Goal: Task Accomplishment & Management: Complete application form

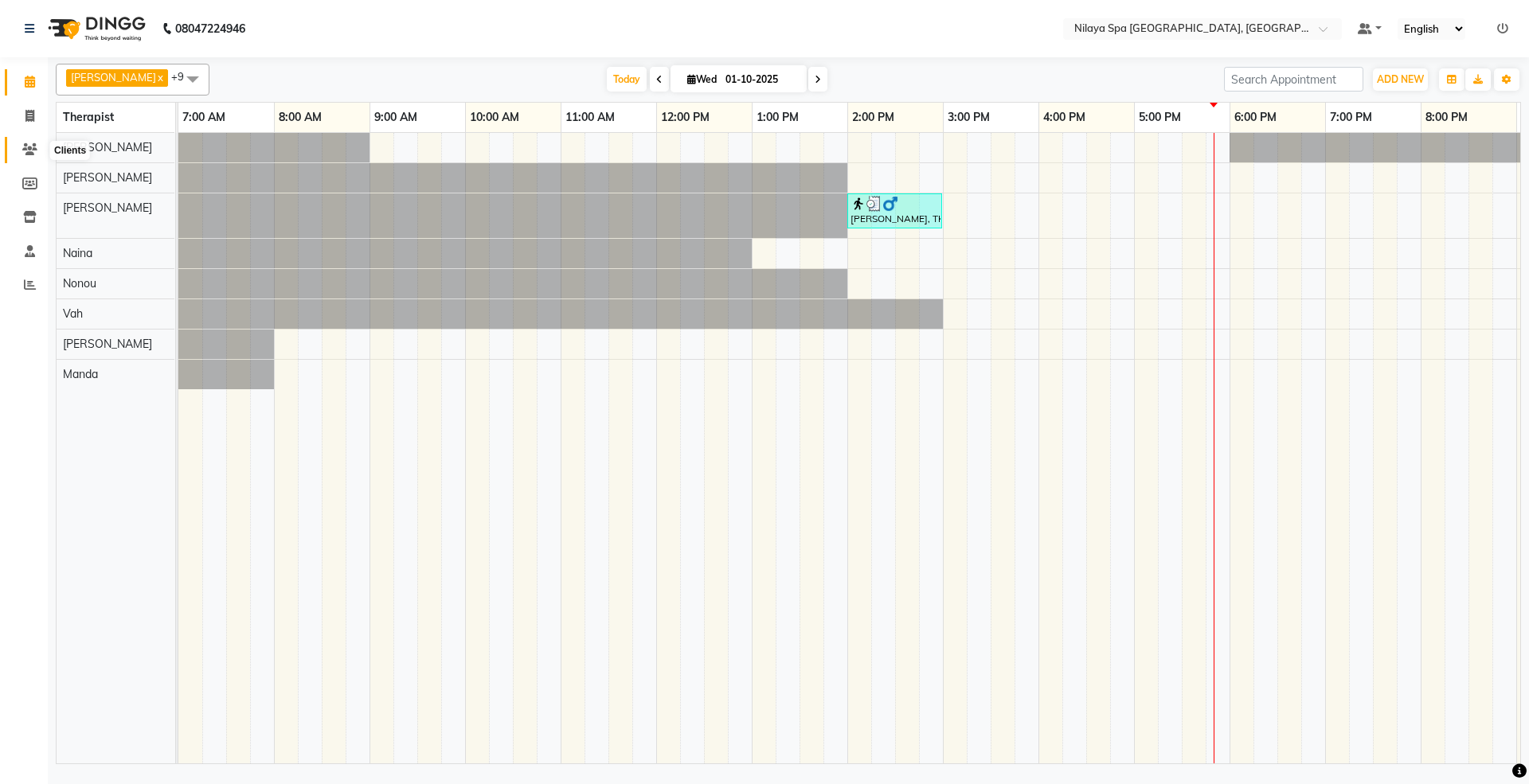
click at [23, 145] on icon at bounding box center [30, 149] width 15 height 12
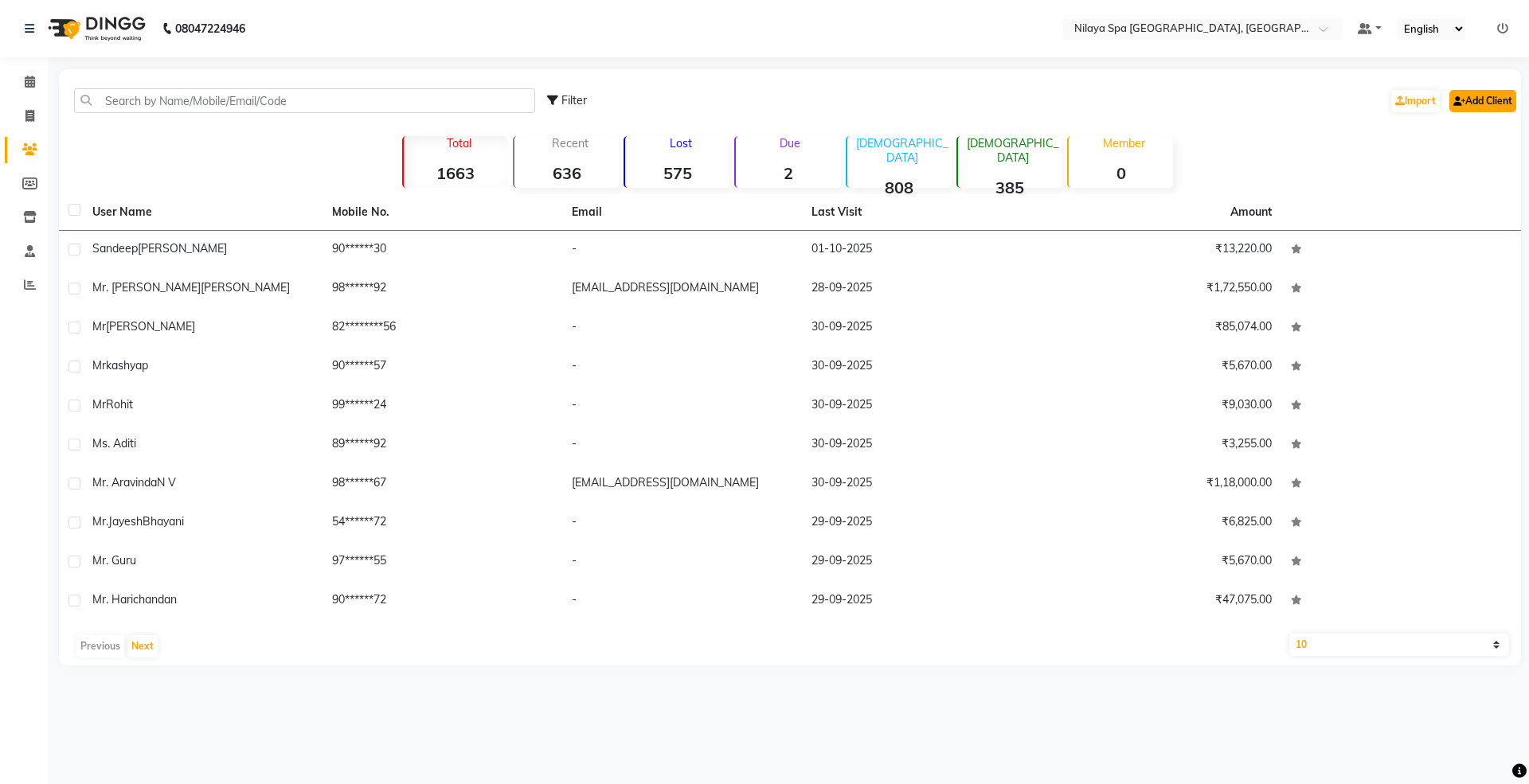
click at [1481, 96] on link "Add Client" at bounding box center [1483, 101] width 67 height 23
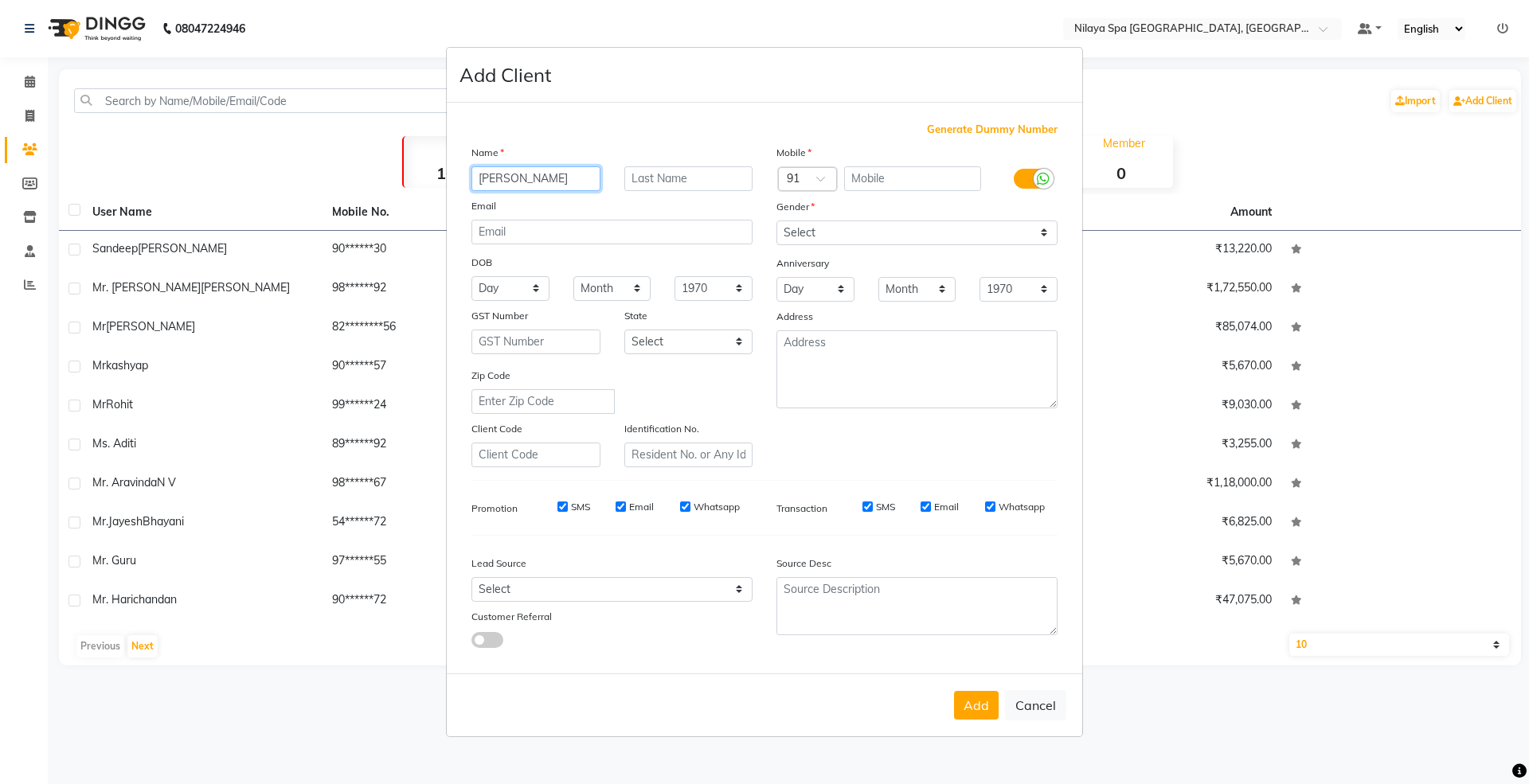
type input "[PERSON_NAME]"
click at [874, 179] on input "text" at bounding box center [913, 178] width 138 height 24
type input "3214569875"
click at [864, 234] on select "Select [DEMOGRAPHIC_DATA] [DEMOGRAPHIC_DATA] Other Prefer Not To Say" at bounding box center [917, 232] width 281 height 24
select select "[DEMOGRAPHIC_DATA]"
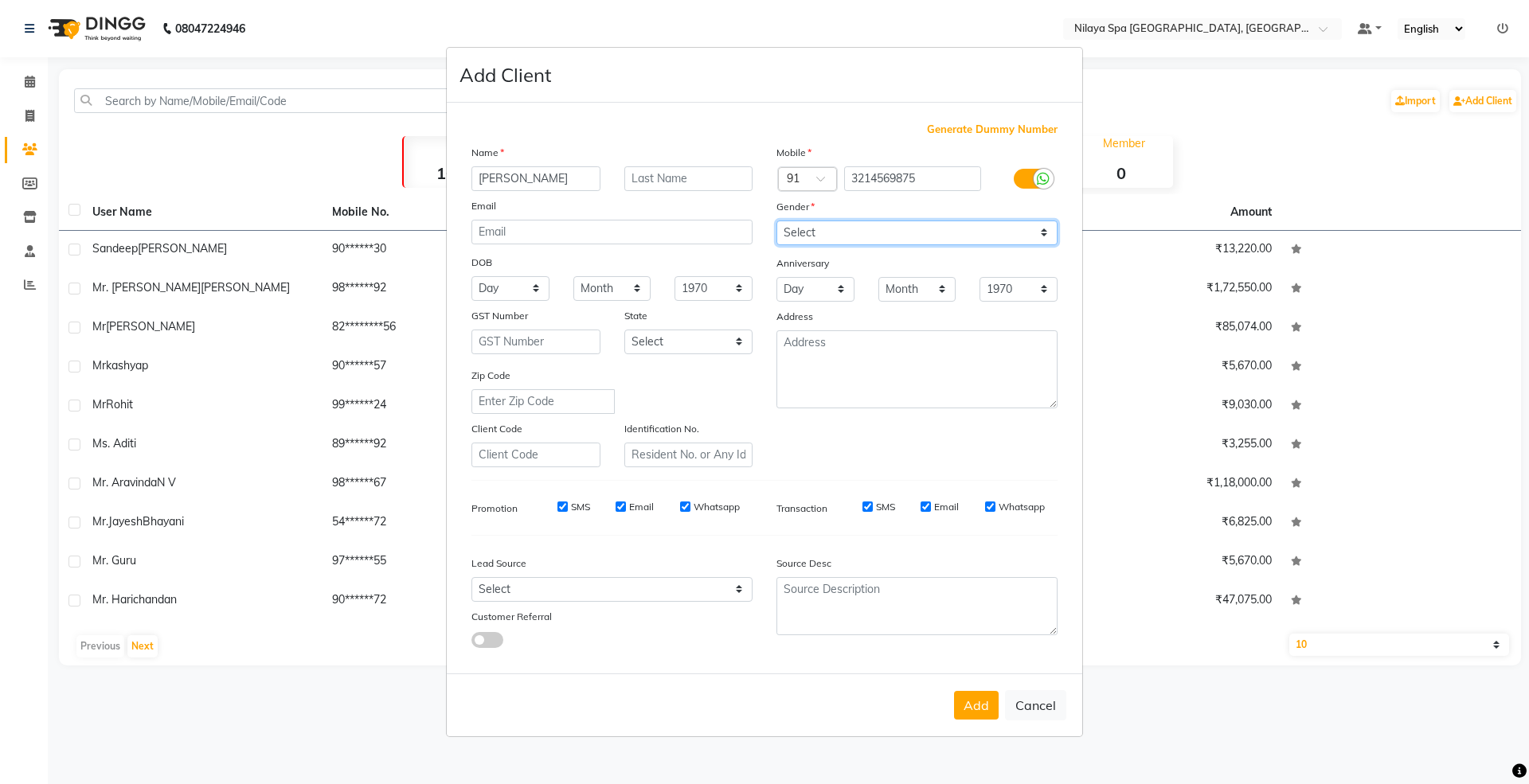
click at [777, 221] on select "Select [DEMOGRAPHIC_DATA] [DEMOGRAPHIC_DATA] Other Prefer Not To Say" at bounding box center [917, 232] width 281 height 24
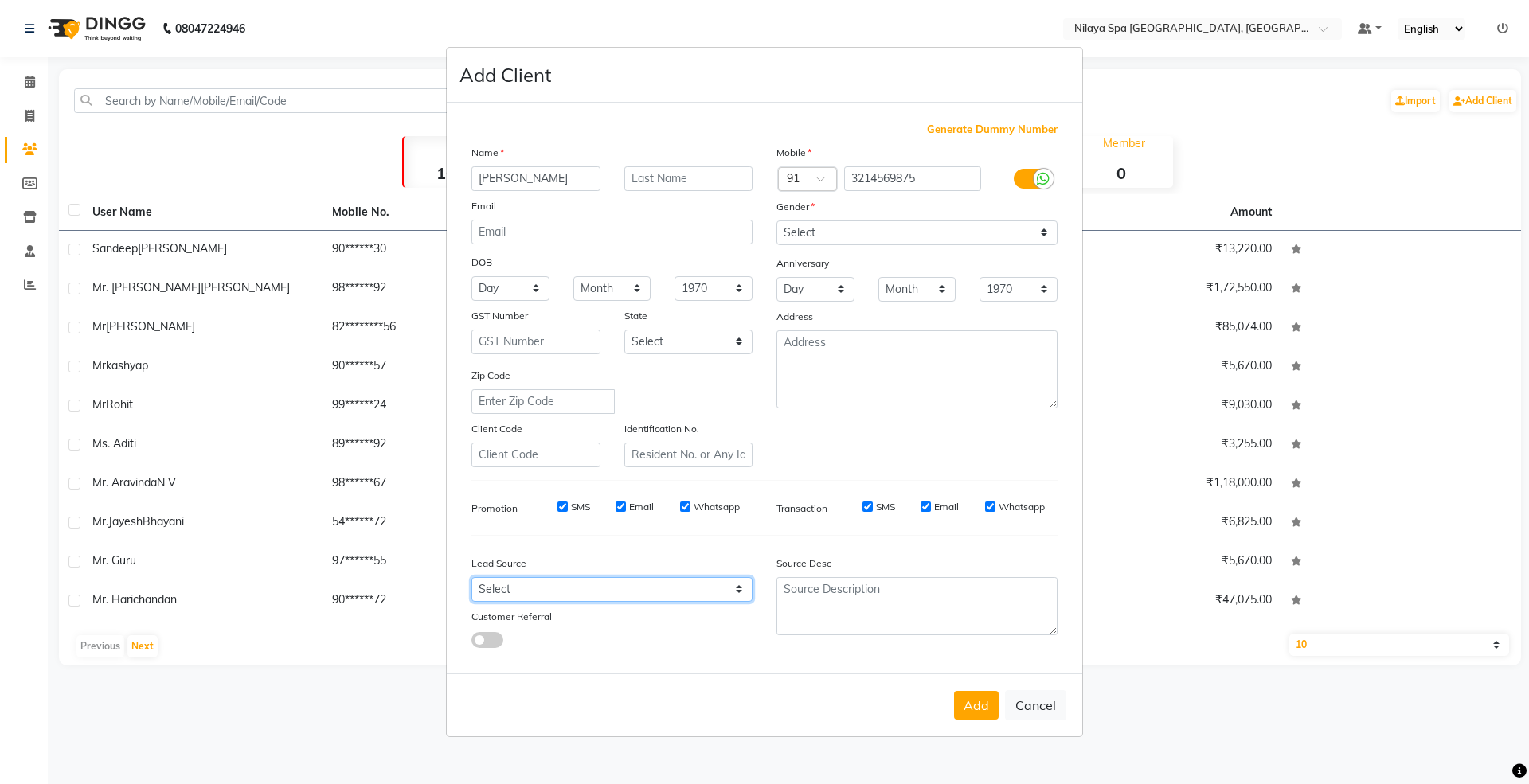
click at [616, 581] on select "Select Walk-in Referral Internet Friend Word of Mouth Advertisement Facebook Ju…" at bounding box center [611, 589] width 281 height 24
select select "53567"
click at [471, 577] on select "Select Walk-in Referral Internet Friend Word of Mouth Advertisement Facebook Ju…" at bounding box center [611, 589] width 281 height 24
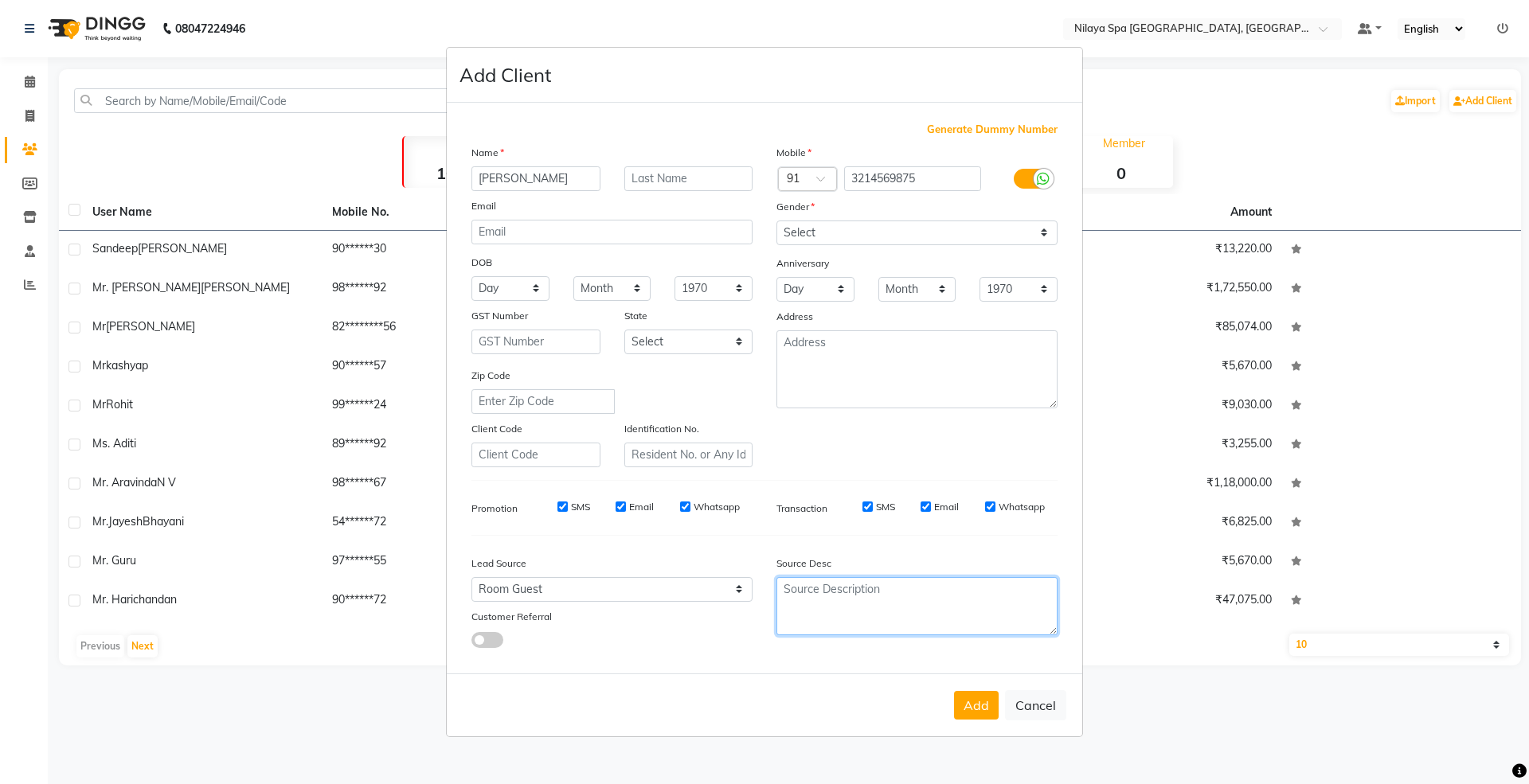
click at [857, 589] on textarea at bounding box center [917, 605] width 281 height 58
type textarea "1423"
click at [979, 701] on button "Add" at bounding box center [975, 705] width 44 height 29
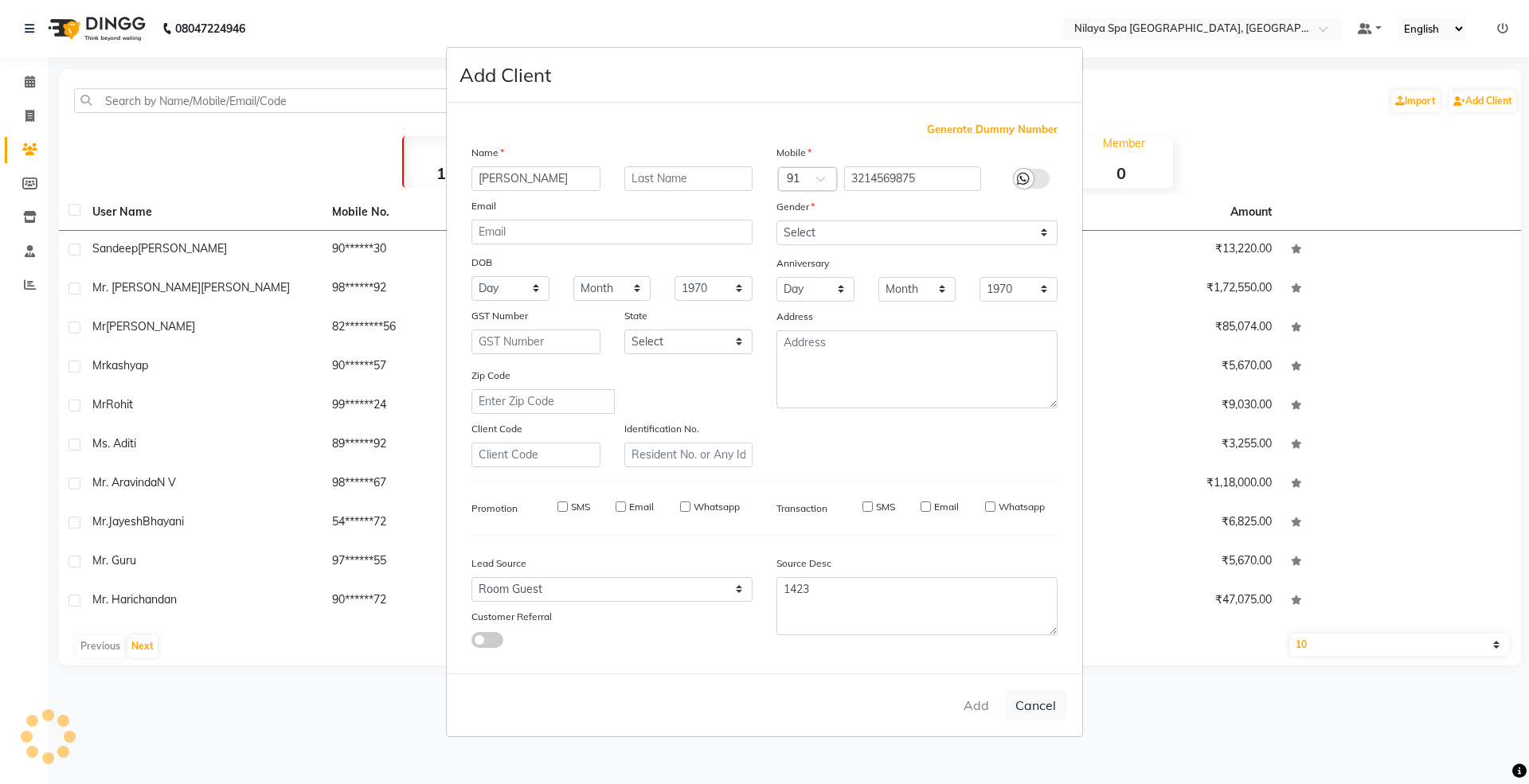
select select
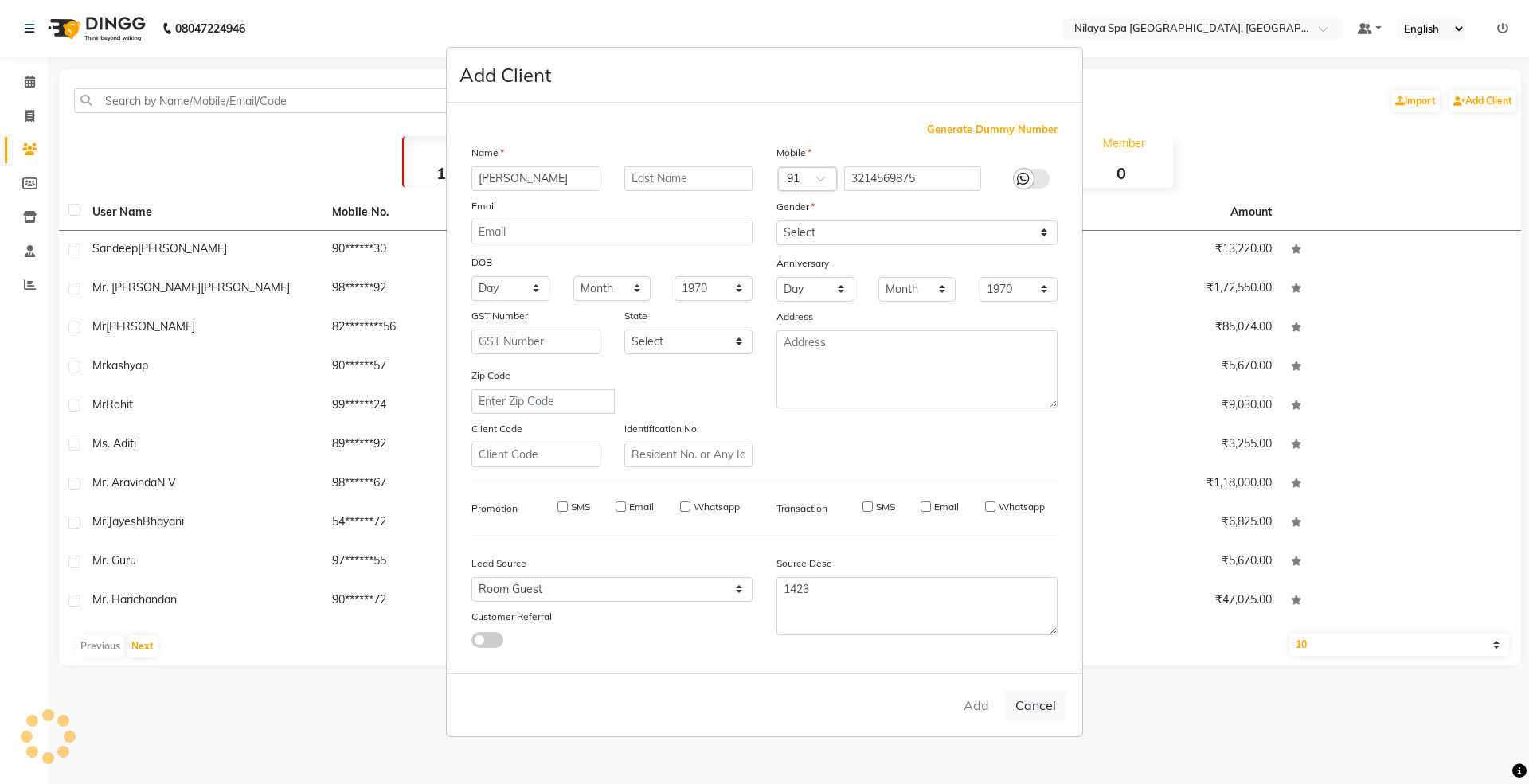
select select
checkbox input "false"
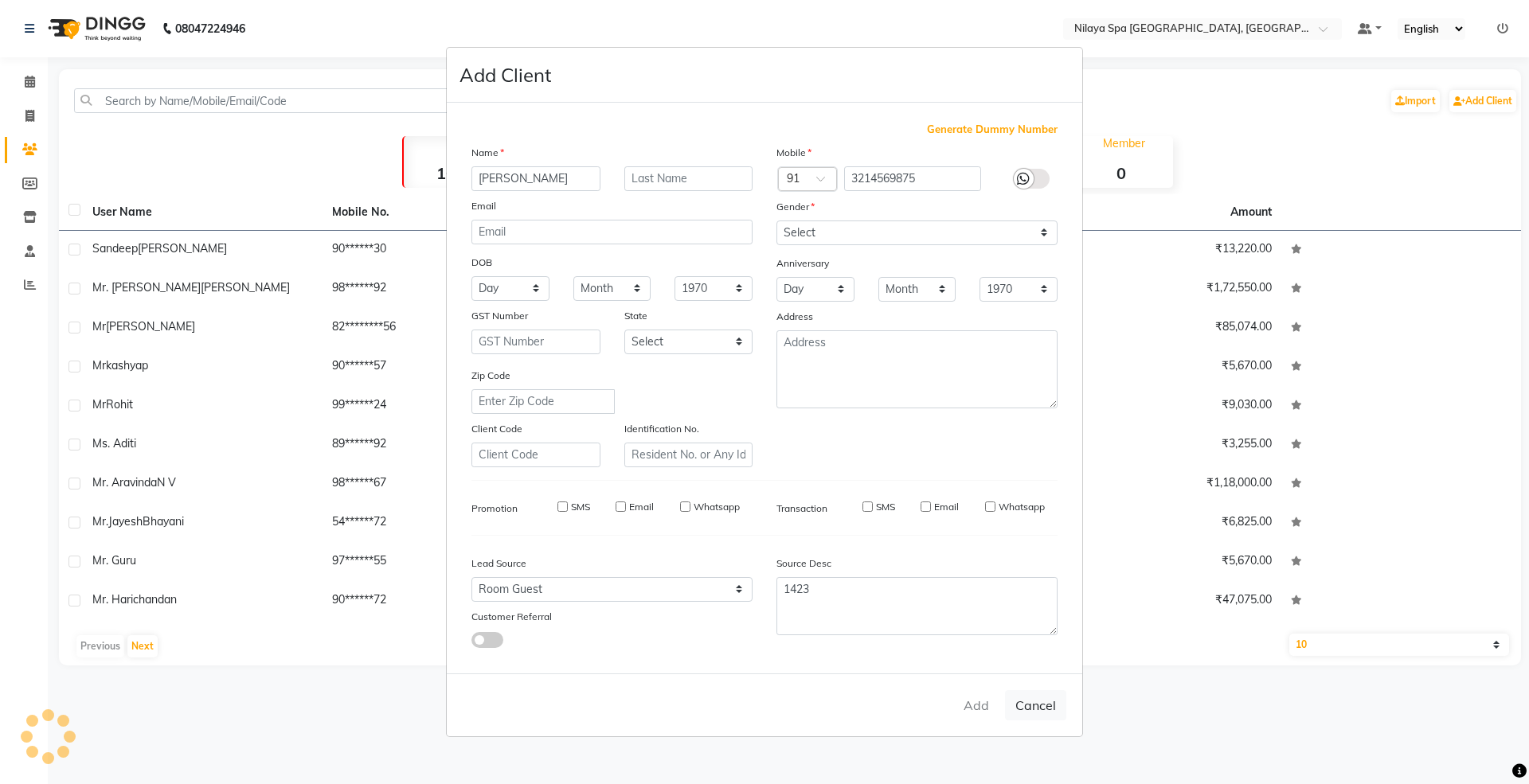
checkbox input "false"
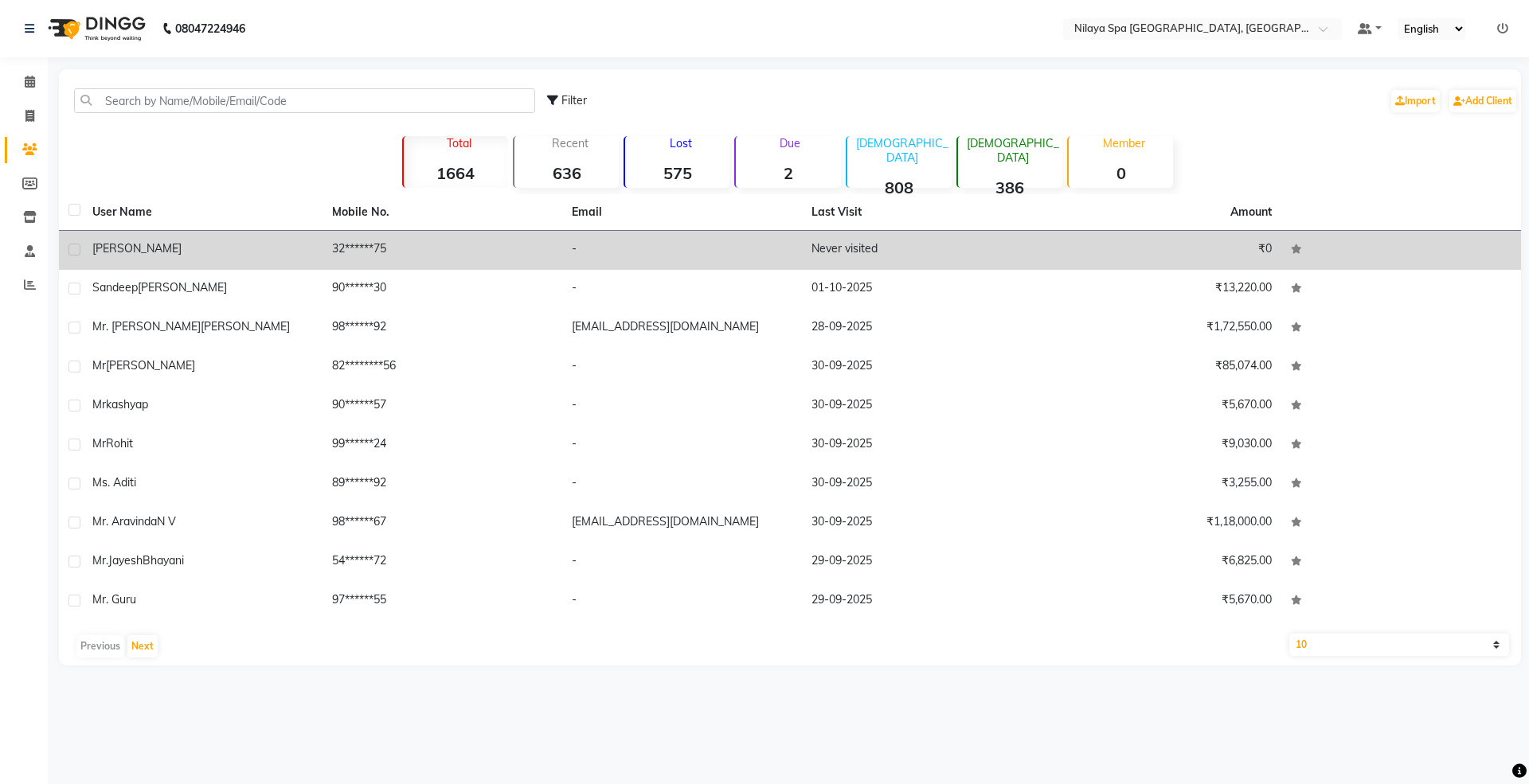
click at [249, 252] on div "[PERSON_NAME]" at bounding box center [202, 249] width 221 height 17
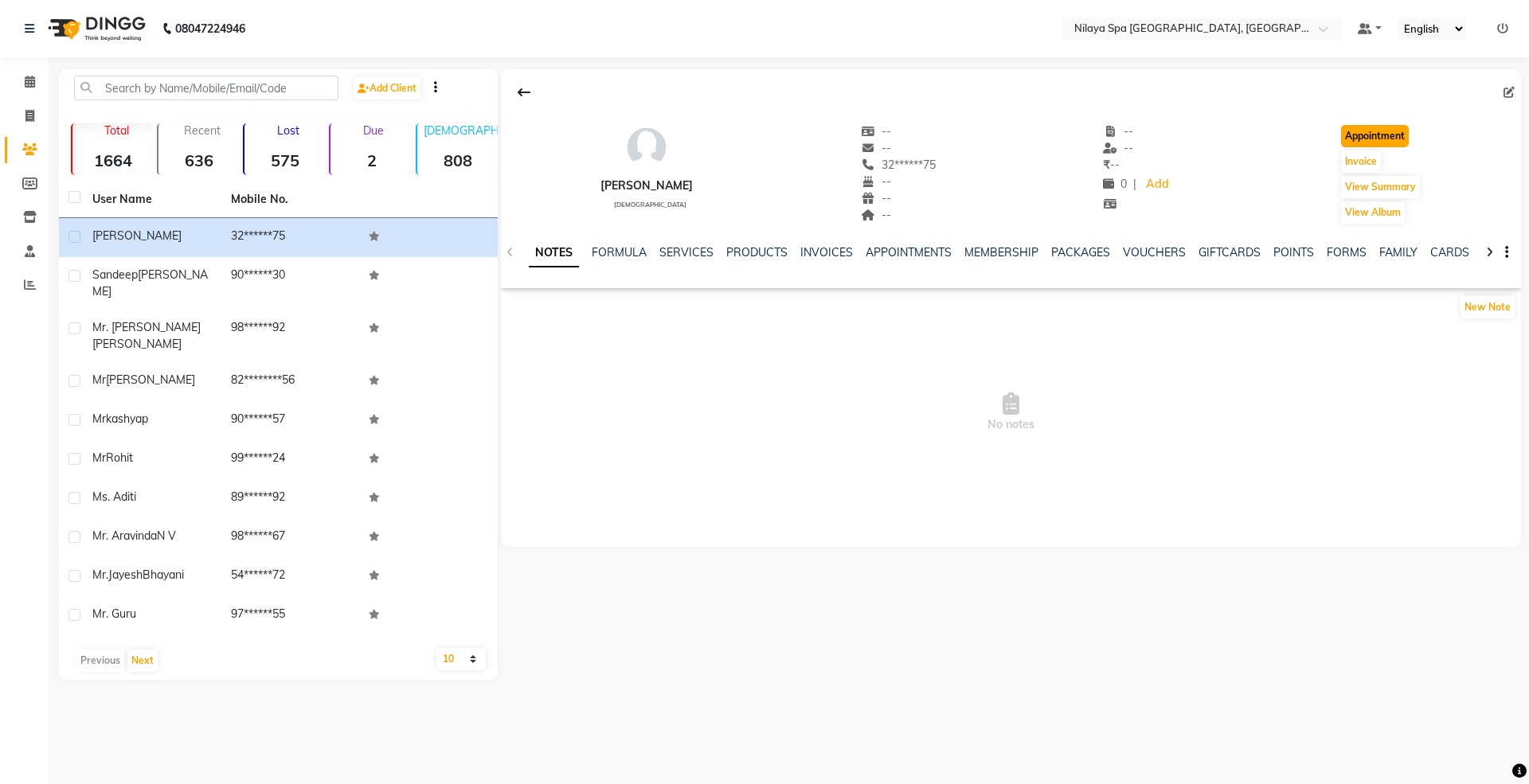
click at [1377, 138] on button "Appointment" at bounding box center [1375, 136] width 68 height 23
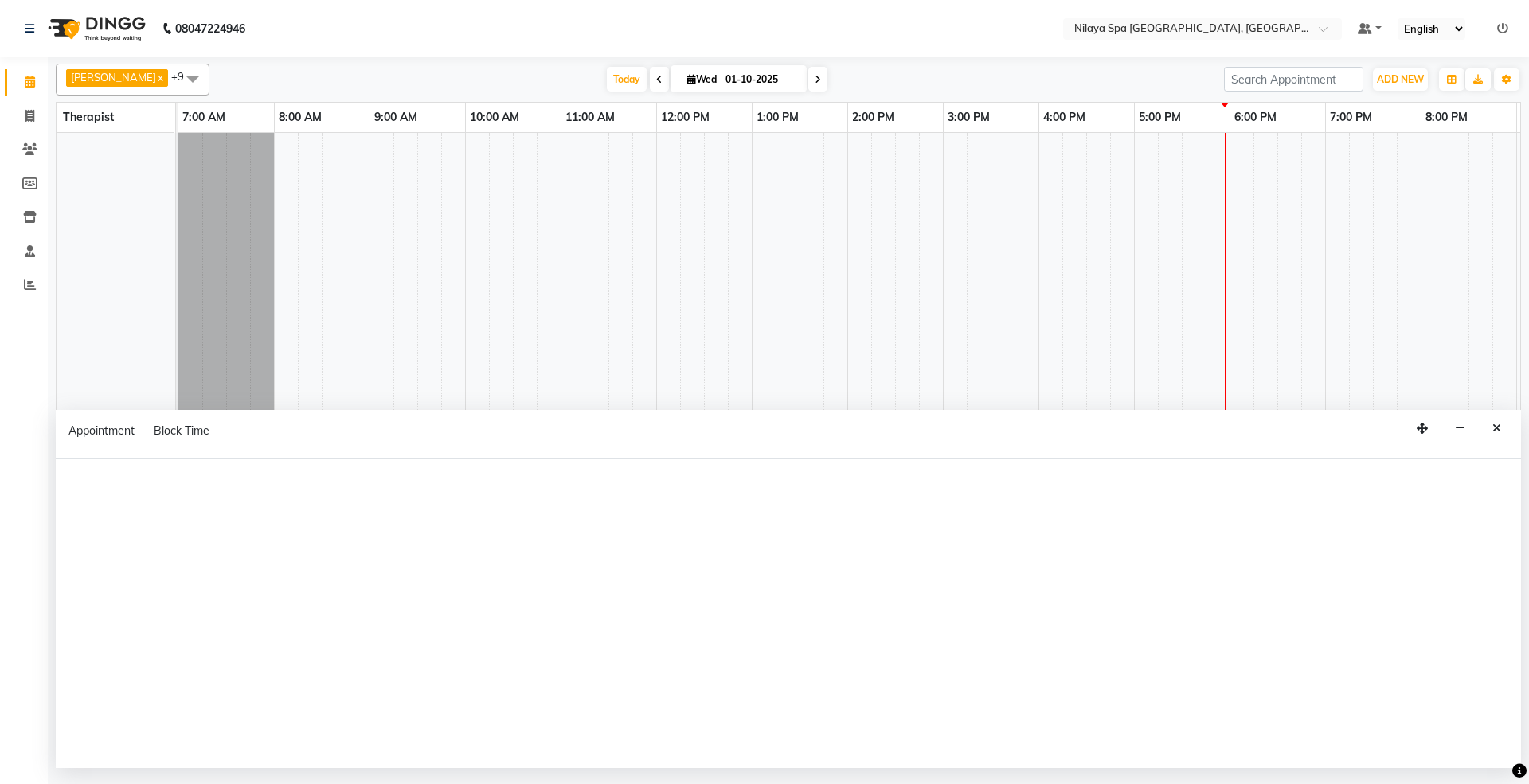
select select "tentative"
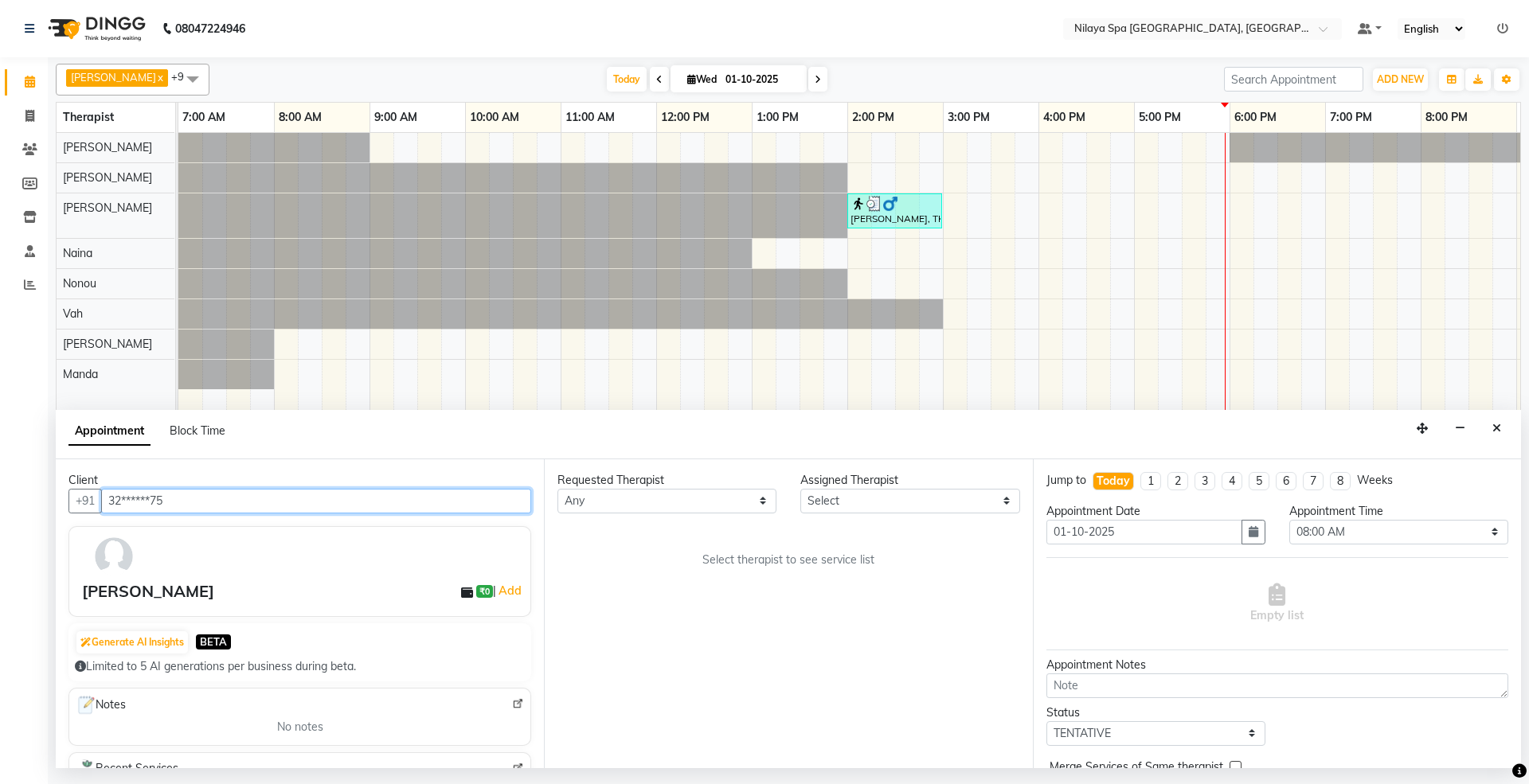
scroll to position [0, 283]
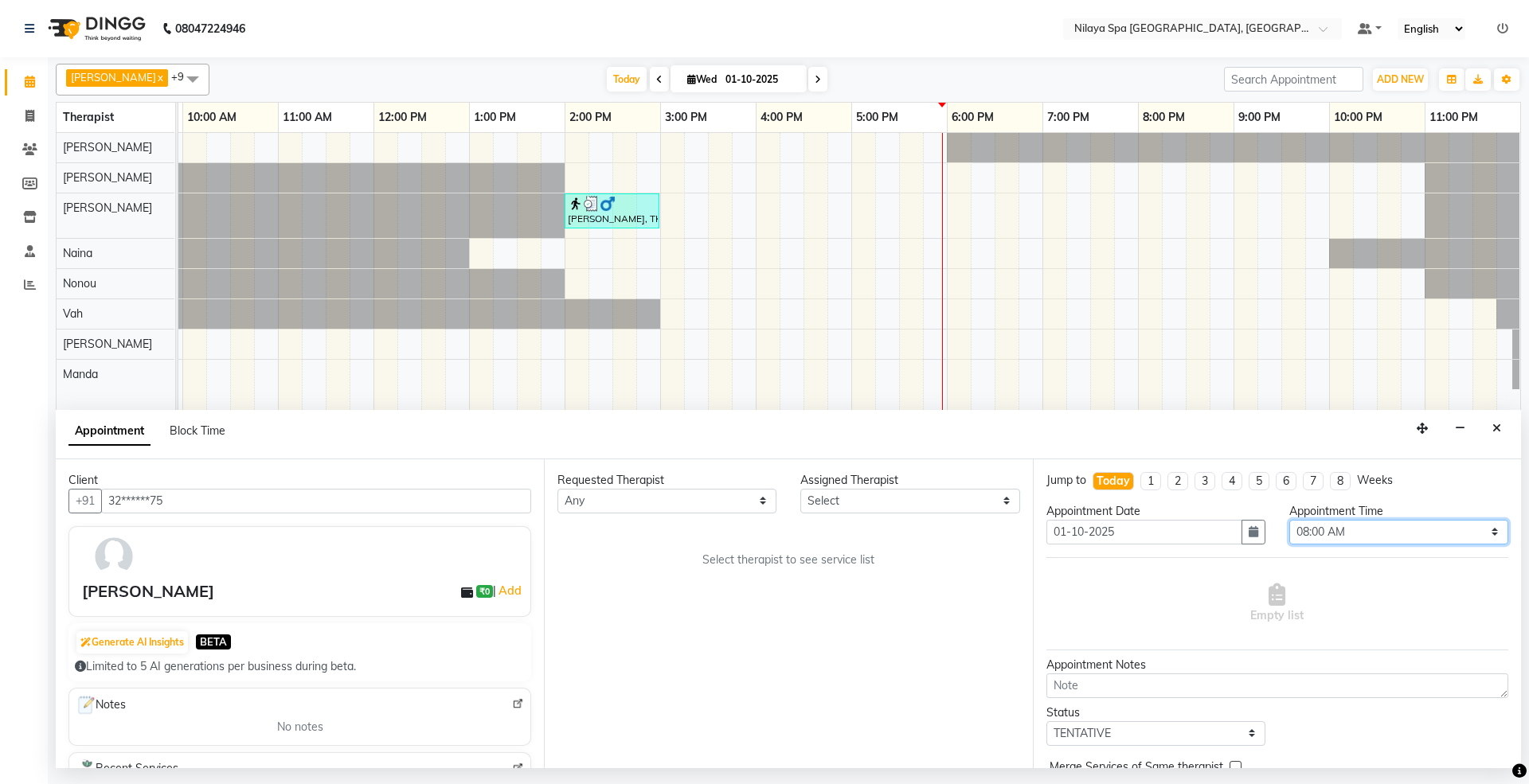
click at [1409, 527] on select "Select 08:00 AM 08:15 AM 08:30 AM 08:45 AM 09:00 AM 09:15 AM 09:30 AM 09:45 AM …" at bounding box center [1398, 532] width 219 height 24
select select "1080"
click at [1289, 522] on select "Select 08:00 AM 08:15 AM 08:30 AM 08:45 AM 09:00 AM 09:15 AM 09:30 AM 09:45 AM …" at bounding box center [1398, 532] width 219 height 24
click at [881, 500] on select "Select [PERSON_NAME] [PERSON_NAME] [PERSON_NAME] [PERSON_NAME] Vah" at bounding box center [909, 501] width 219 height 24
select select "92907"
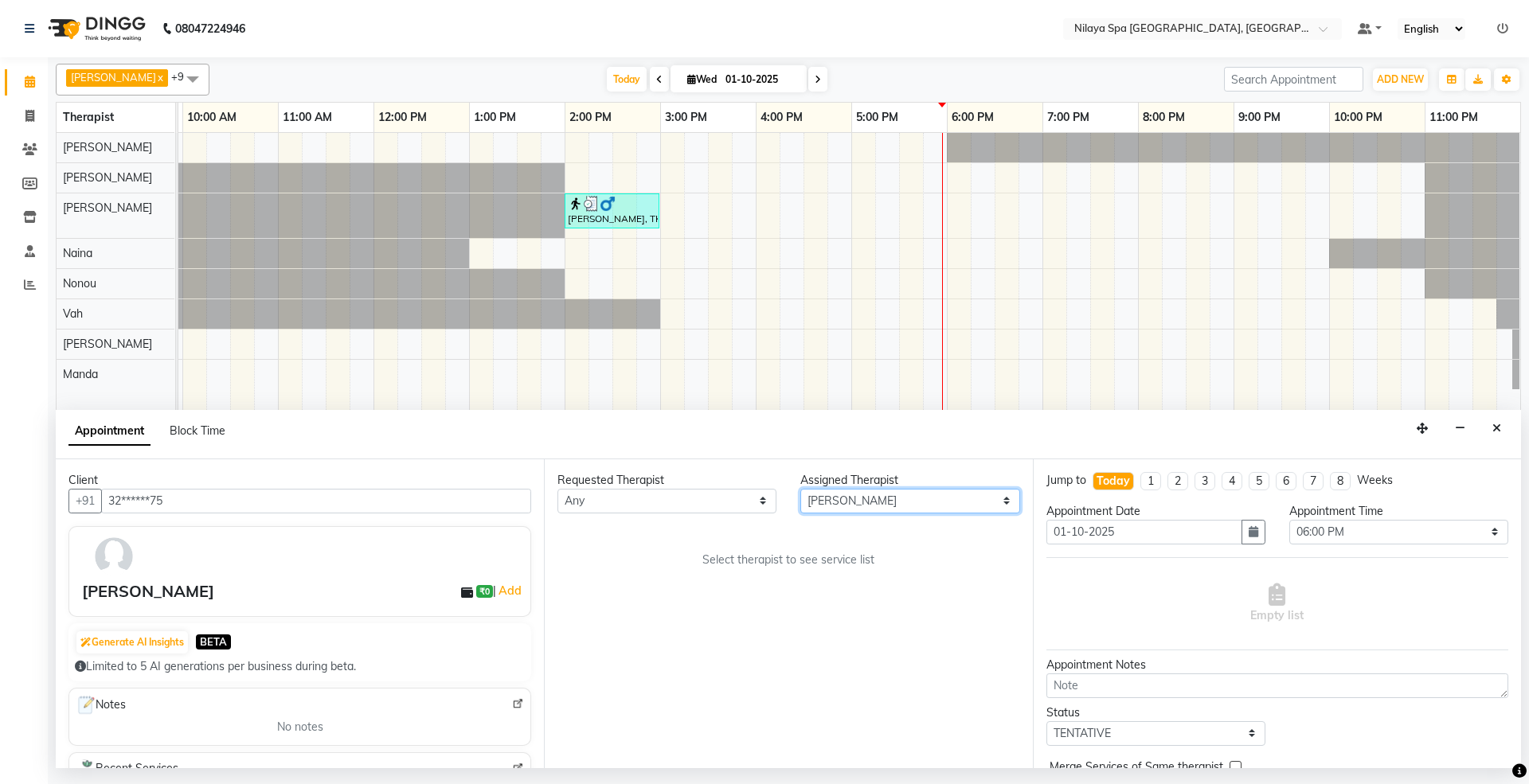
click at [800, 490] on select "Select [PERSON_NAME] [PERSON_NAME] [PERSON_NAME] [PERSON_NAME] Vah" at bounding box center [909, 501] width 219 height 24
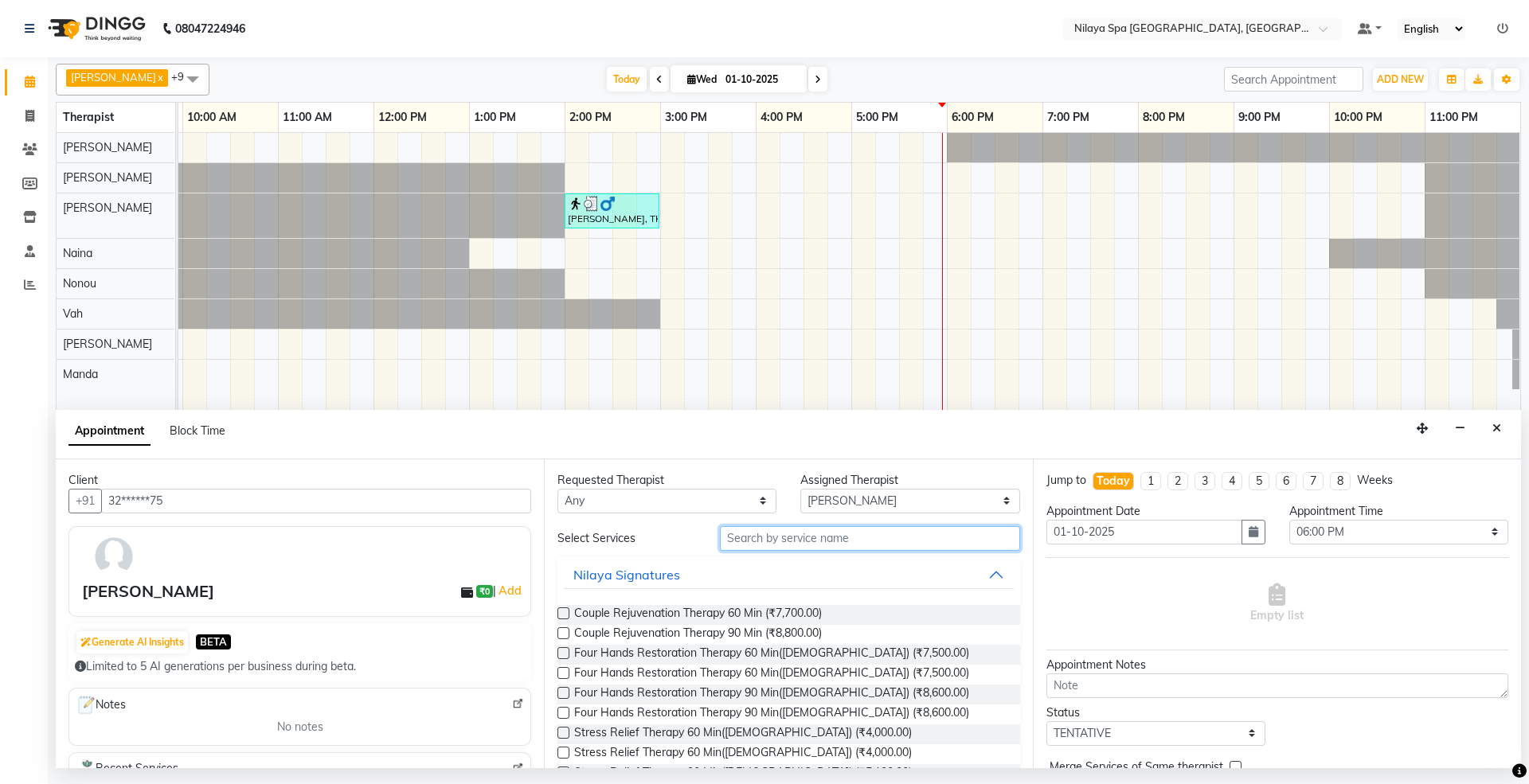
click at [851, 537] on input "text" at bounding box center [870, 537] width 300 height 24
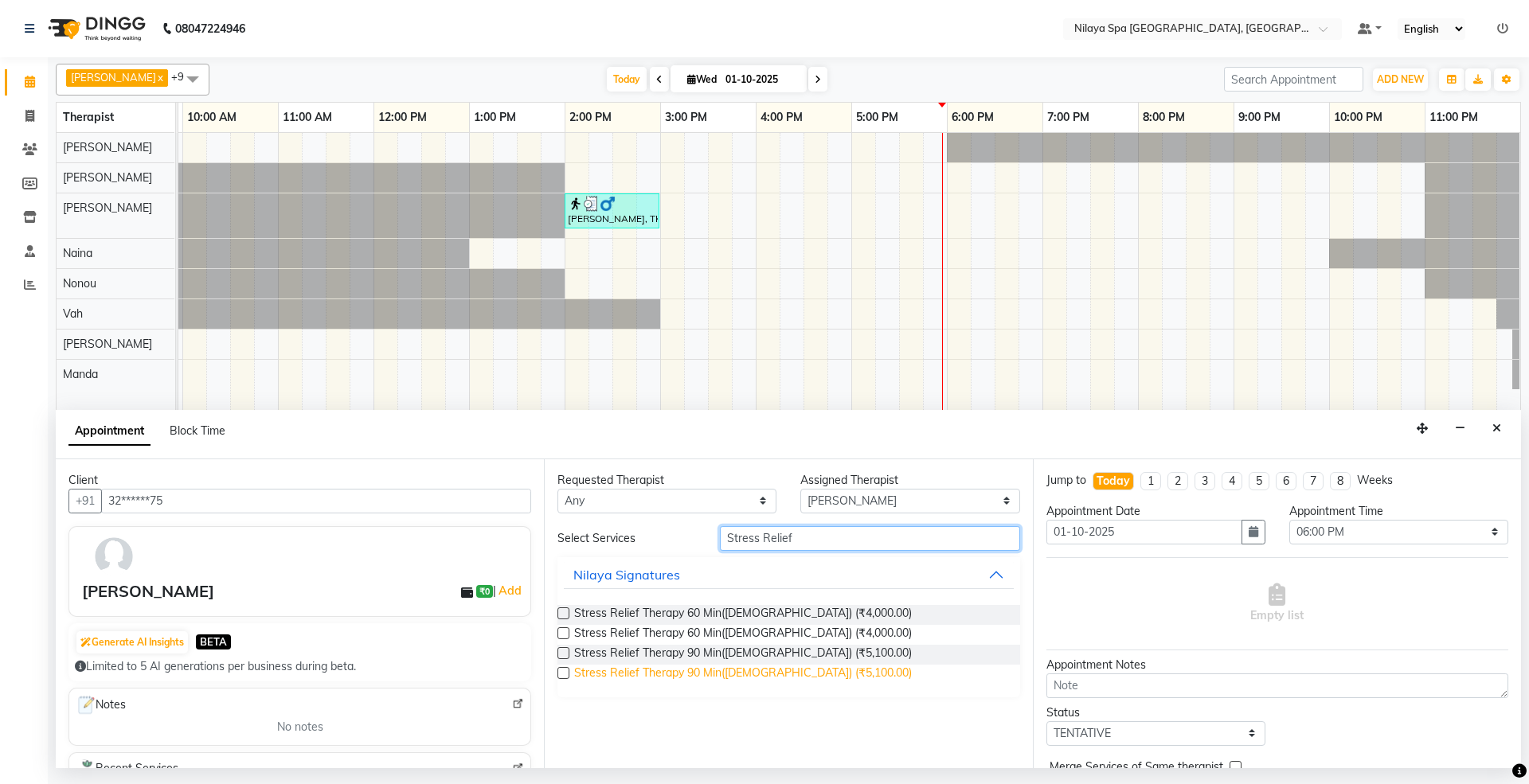
type input "Stress Relief"
click at [752, 672] on span "Stress Relief Therapy 90 Min([DEMOGRAPHIC_DATA]) (₹5,100.00)" at bounding box center [742, 675] width 338 height 20
checkbox input "false"
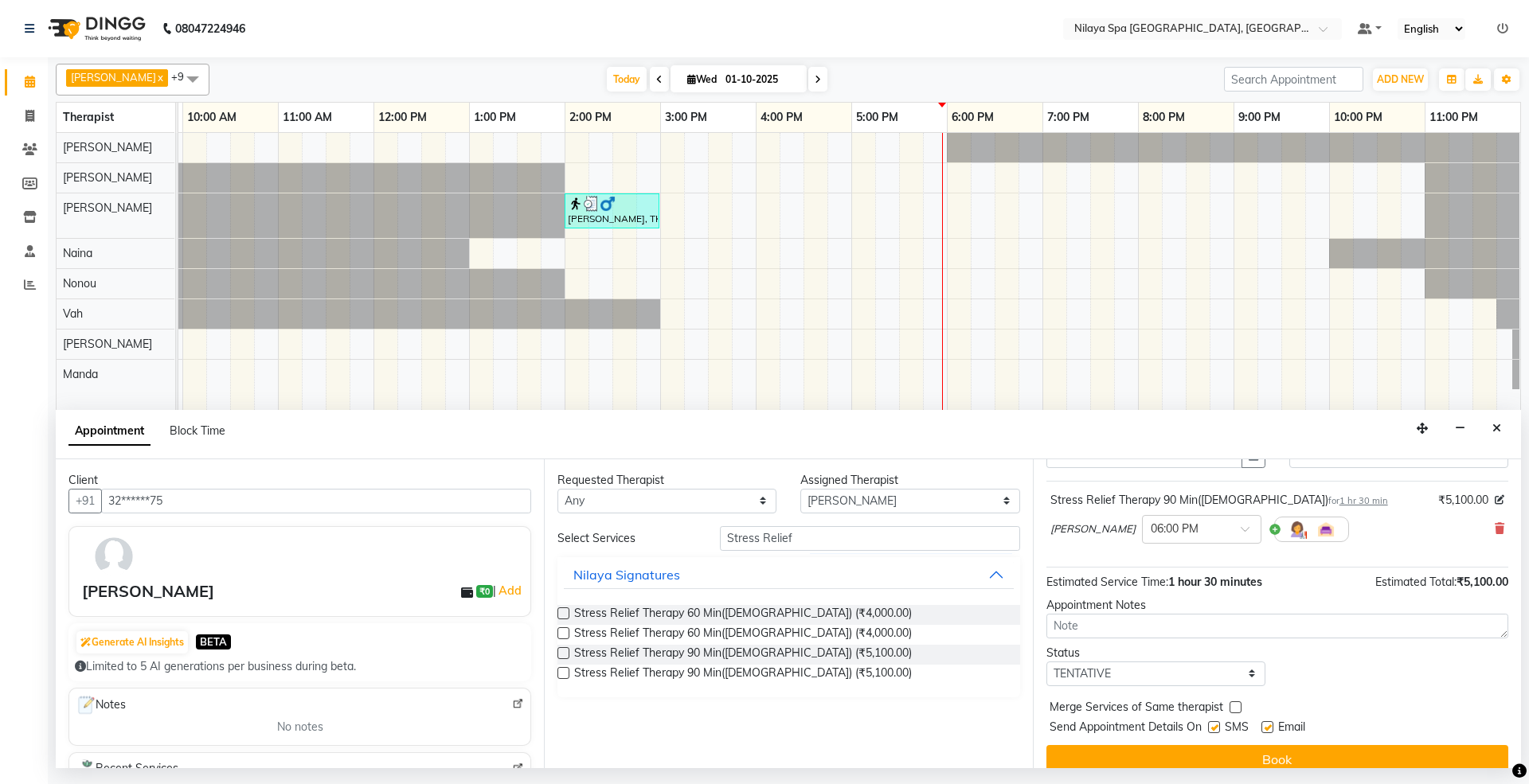
scroll to position [96, 0]
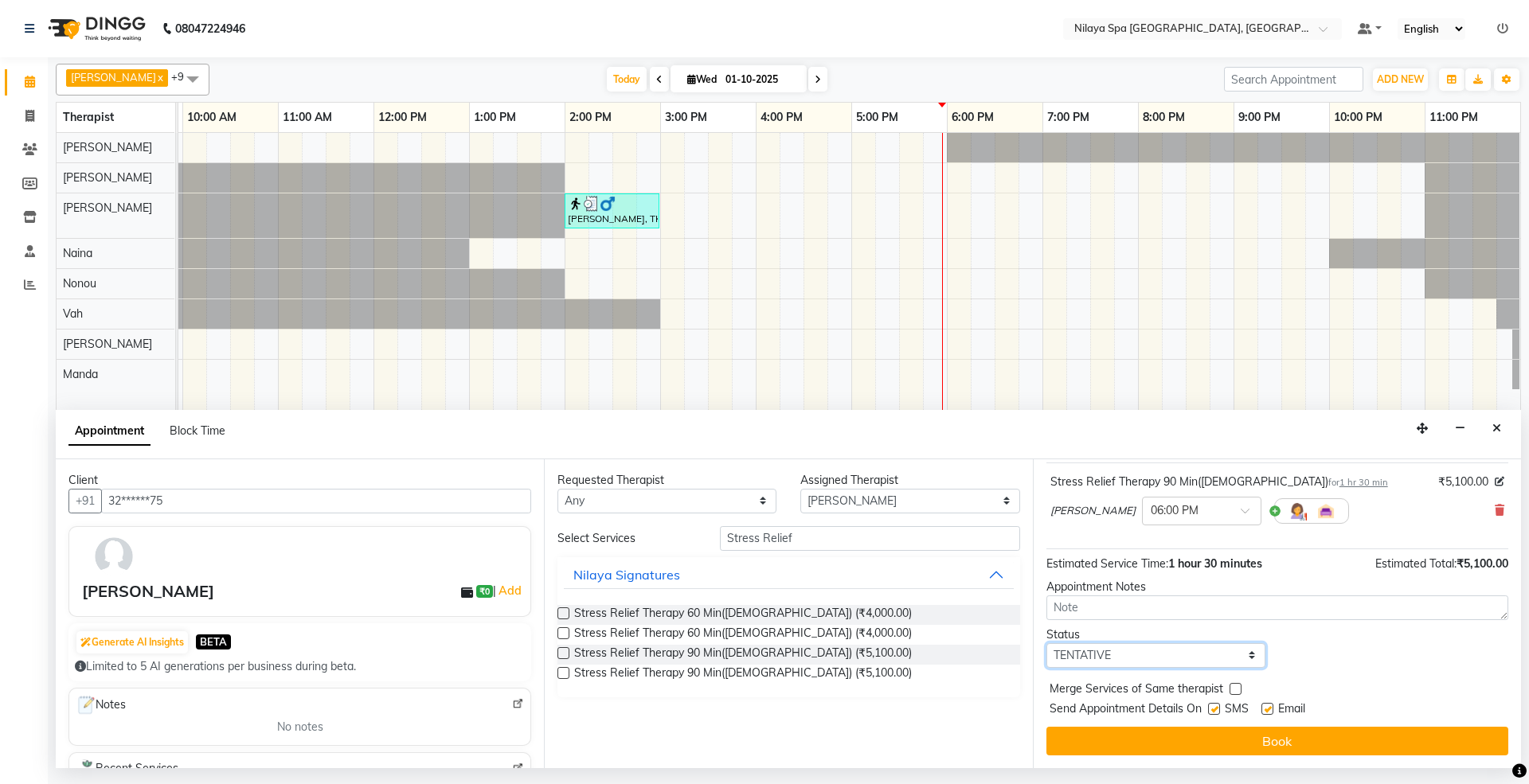
click at [1236, 657] on select "Select TENTATIVE CONFIRM CHECK-IN UPCOMING" at bounding box center [1155, 655] width 219 height 24
select select "confirm booking"
click at [1046, 644] on select "Select TENTATIVE CONFIRM CHECK-IN UPCOMING" at bounding box center [1155, 655] width 219 height 24
click at [1000, 501] on select "Select [PERSON_NAME] [PERSON_NAME] [PERSON_NAME] [PERSON_NAME] Vah" at bounding box center [909, 501] width 219 height 24
click at [995, 507] on select "Select [PERSON_NAME] [PERSON_NAME] [PERSON_NAME] [PERSON_NAME] Vah" at bounding box center [909, 501] width 219 height 24
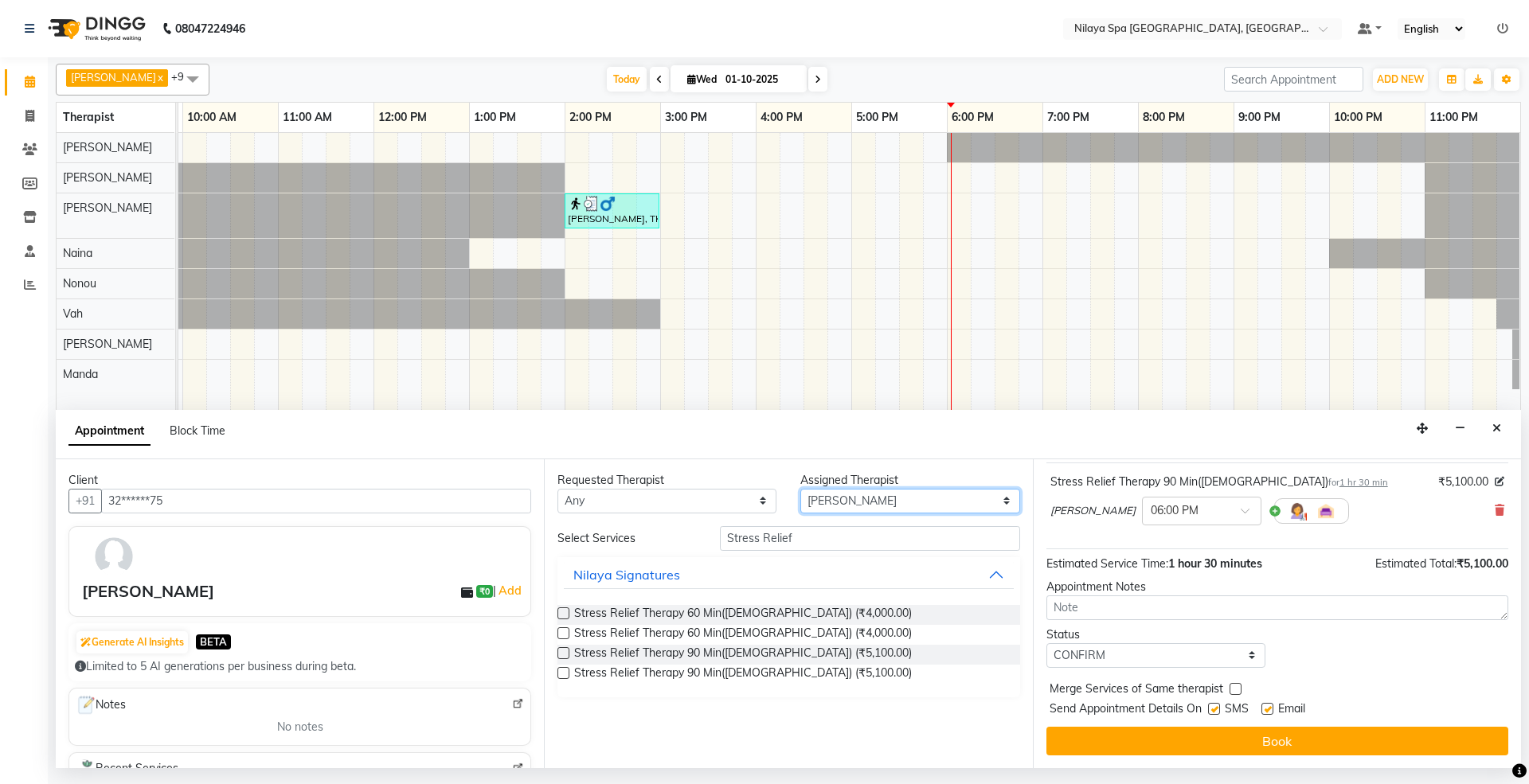
select select "71648"
click at [800, 490] on select "Select [PERSON_NAME] [PERSON_NAME] [PERSON_NAME] [PERSON_NAME] Vah" at bounding box center [909, 501] width 219 height 24
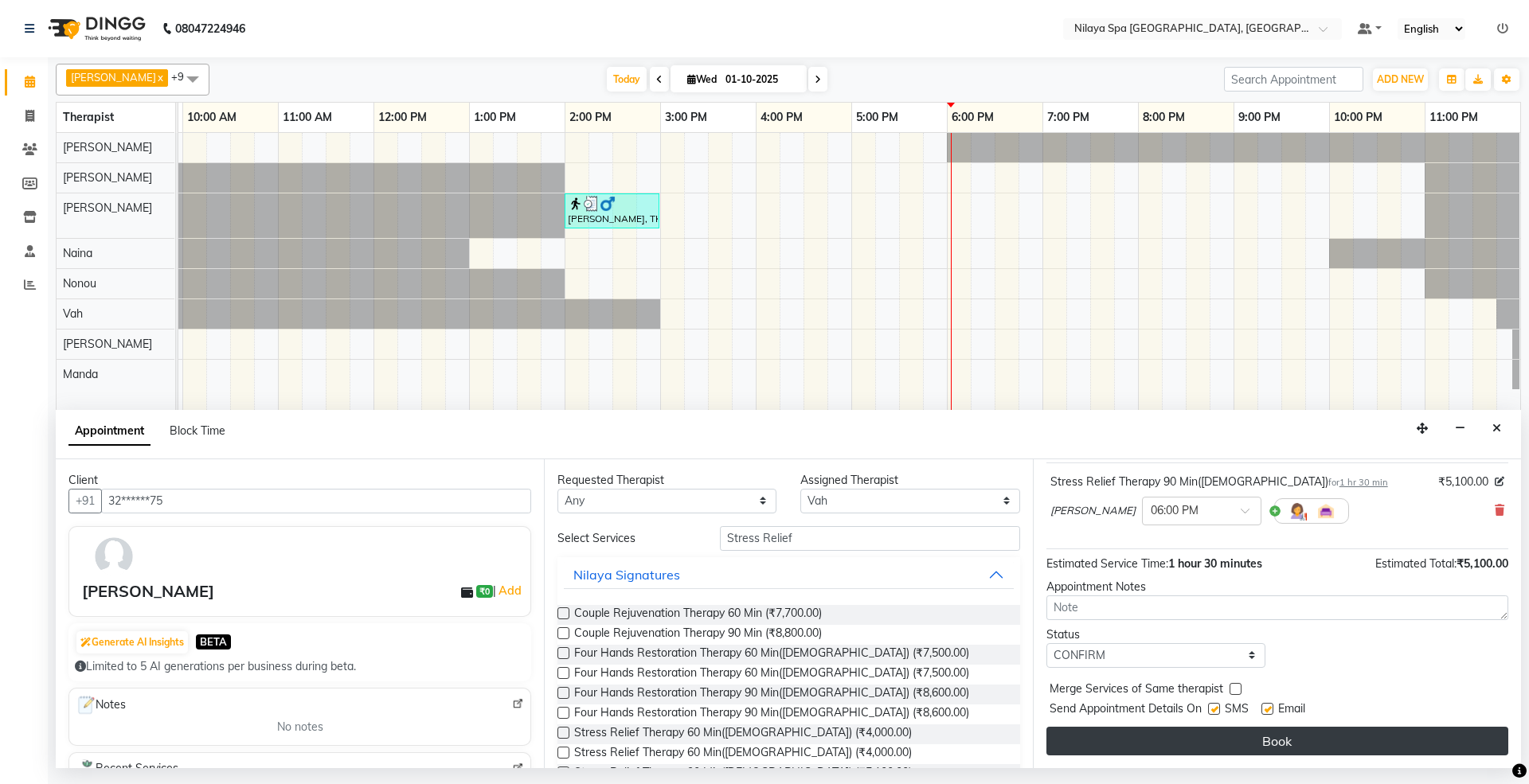
click at [1271, 744] on button "Book" at bounding box center [1277, 741] width 462 height 29
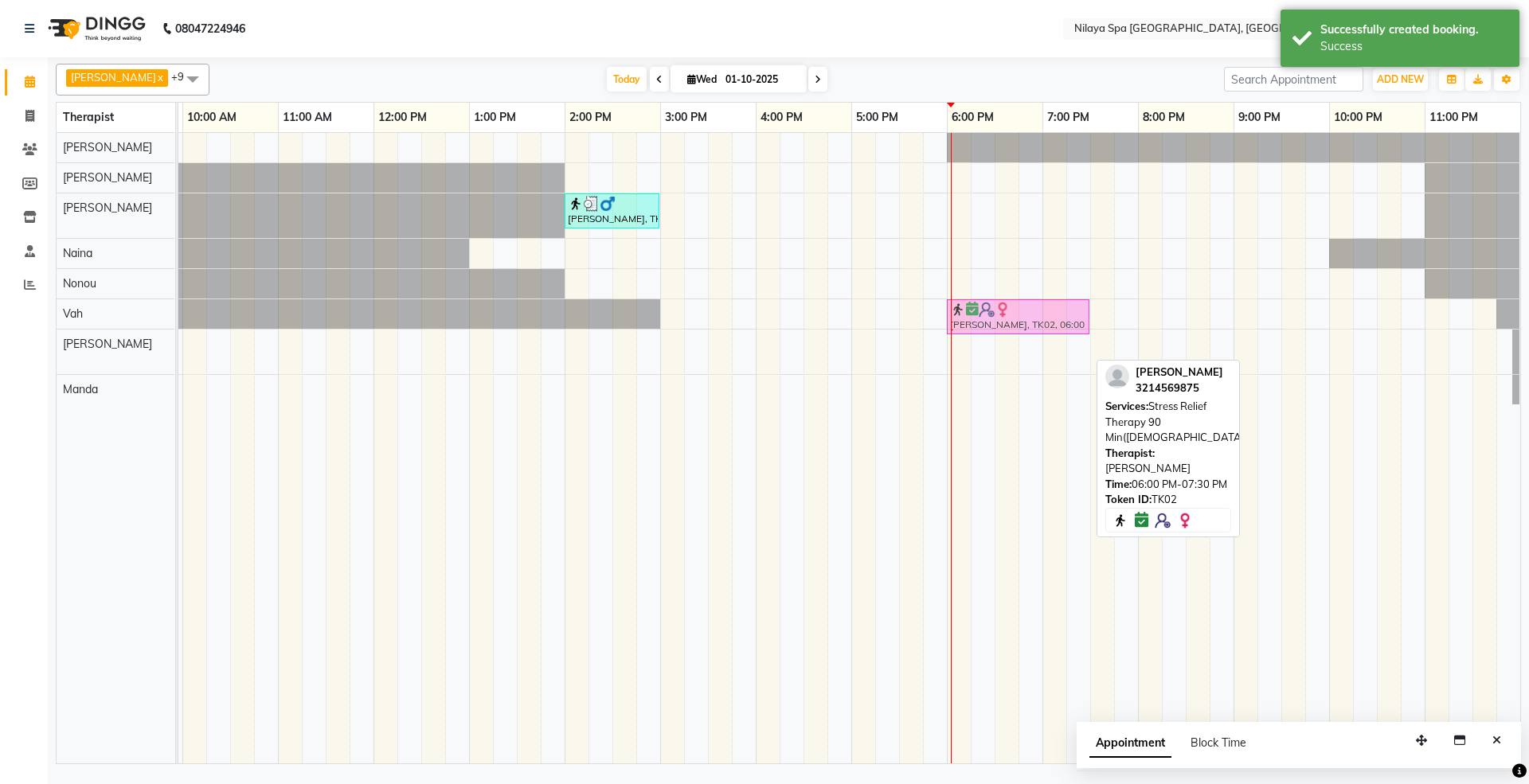
drag, startPoint x: 960, startPoint y: 347, endPoint x: 966, endPoint y: 325, distance: 22.8
click at [966, 322] on tbody "[PERSON_NAME], TK01, 02:00 PM-03:00 PM, Deep Tissue Repair Therapy 60 Min([DEMO…" at bounding box center [708, 269] width 1625 height 272
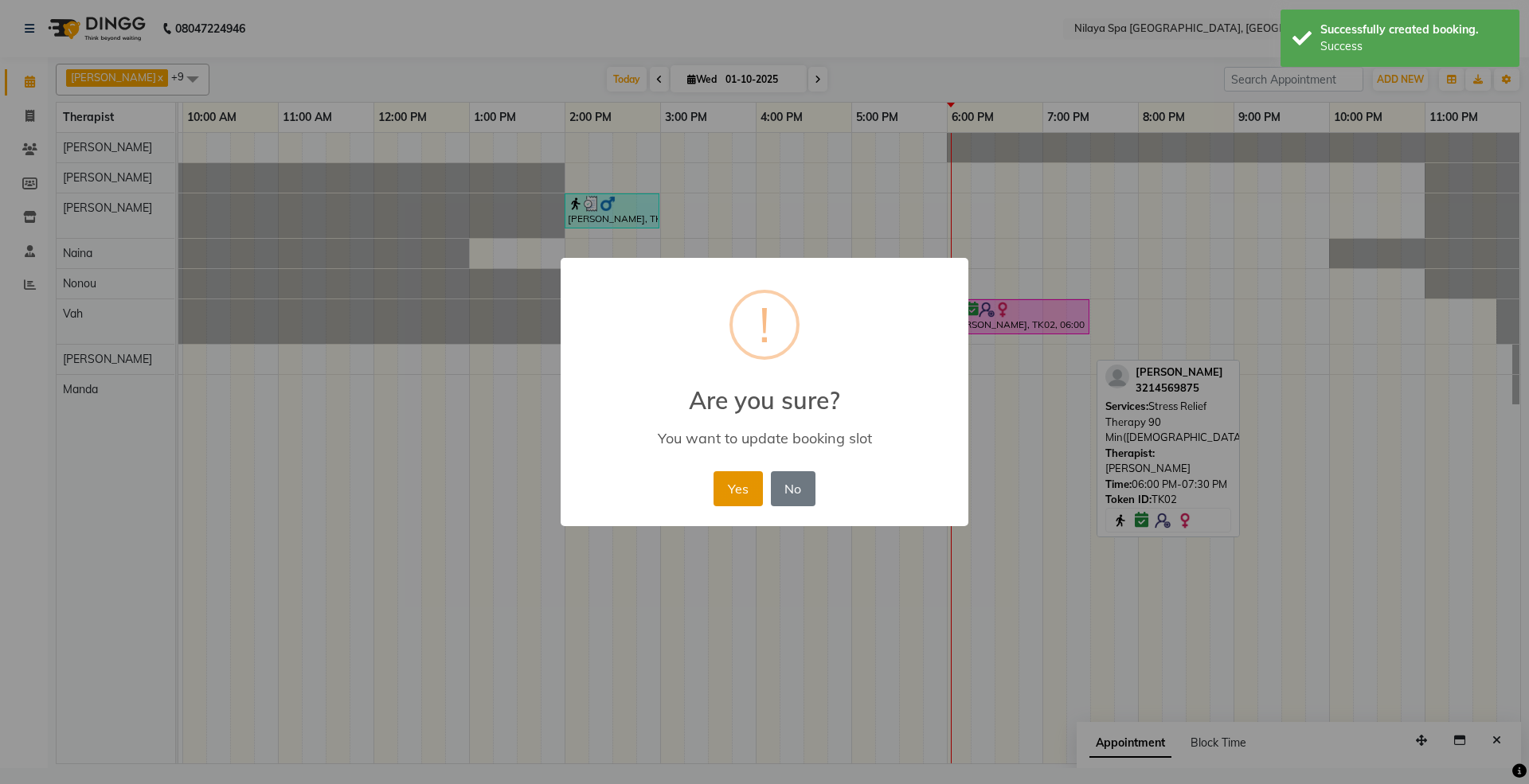
click at [753, 485] on button "Yes" at bounding box center [738, 489] width 49 height 35
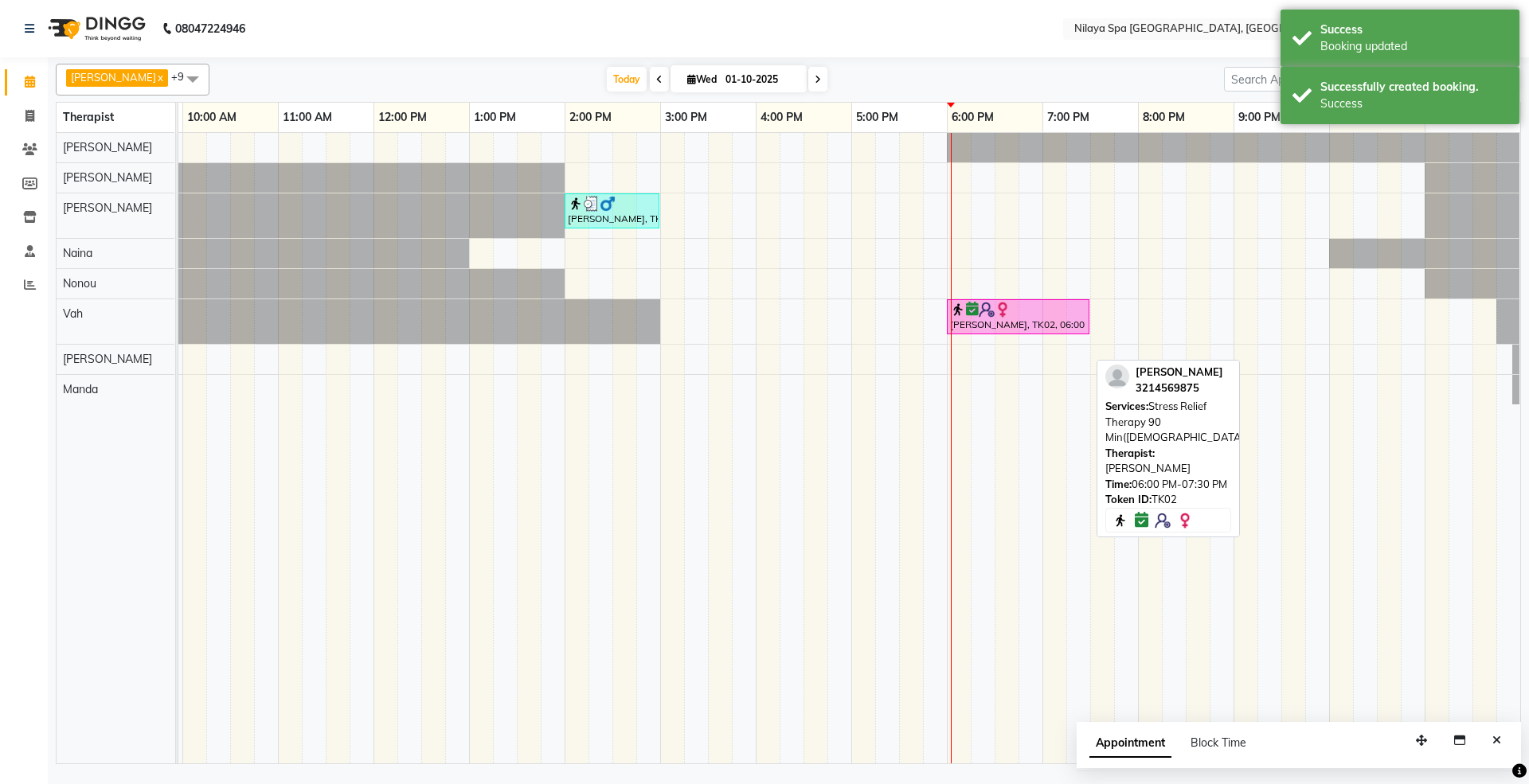
click at [872, 454] on td at bounding box center [863, 449] width 23 height 631
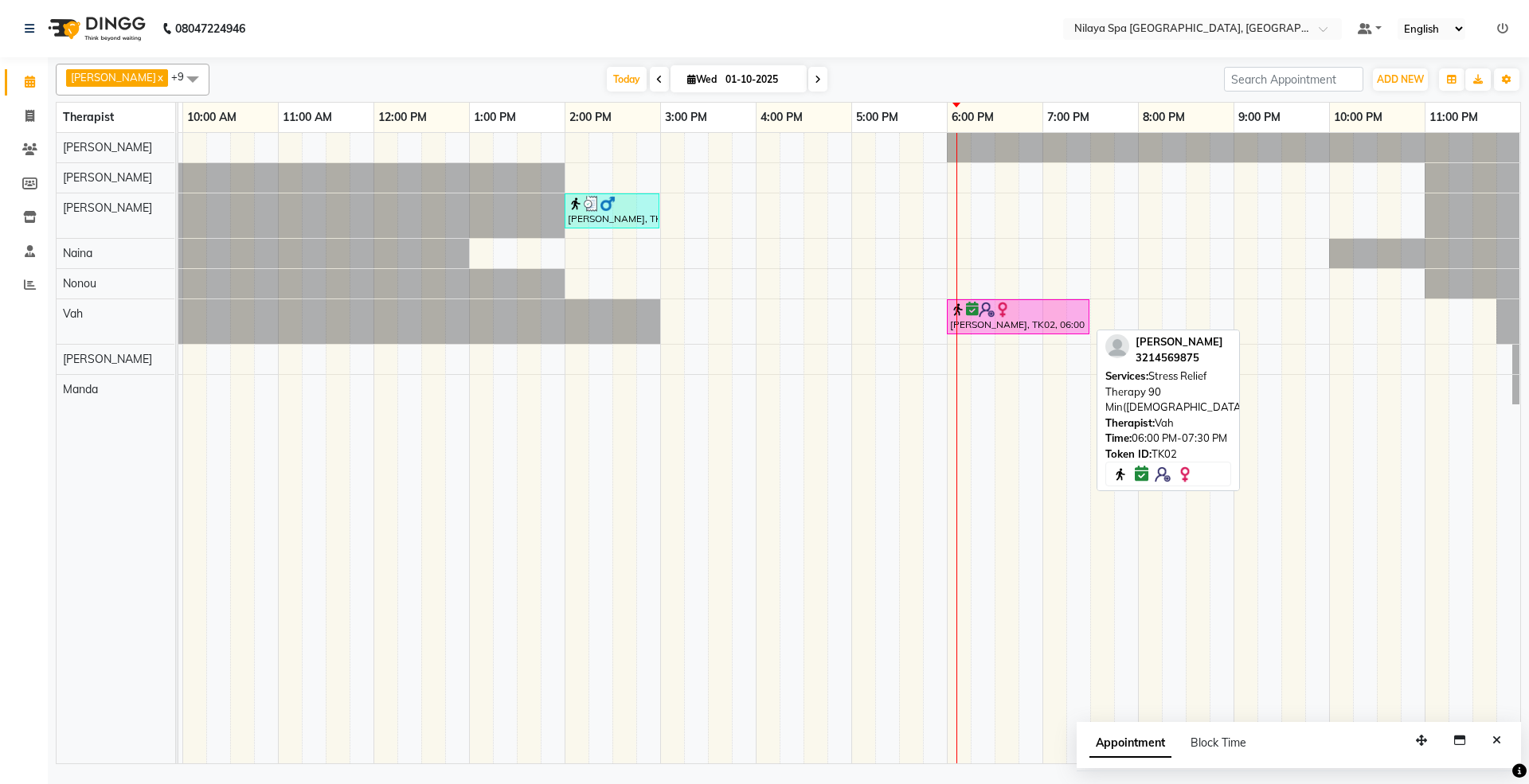
click at [1017, 318] on div at bounding box center [1018, 309] width 136 height 16
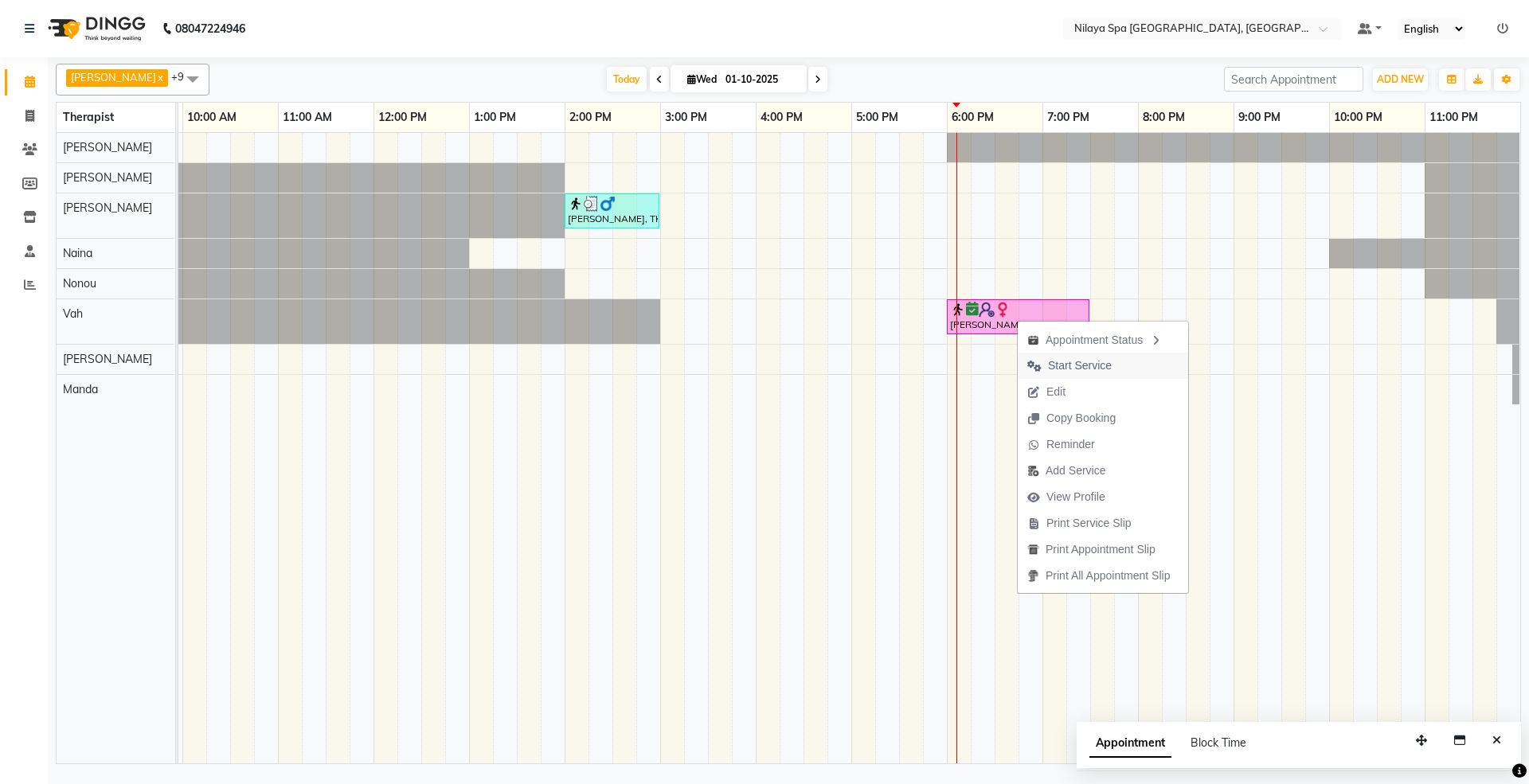
click at [1087, 365] on span "Start Service" at bounding box center [1079, 366] width 64 height 17
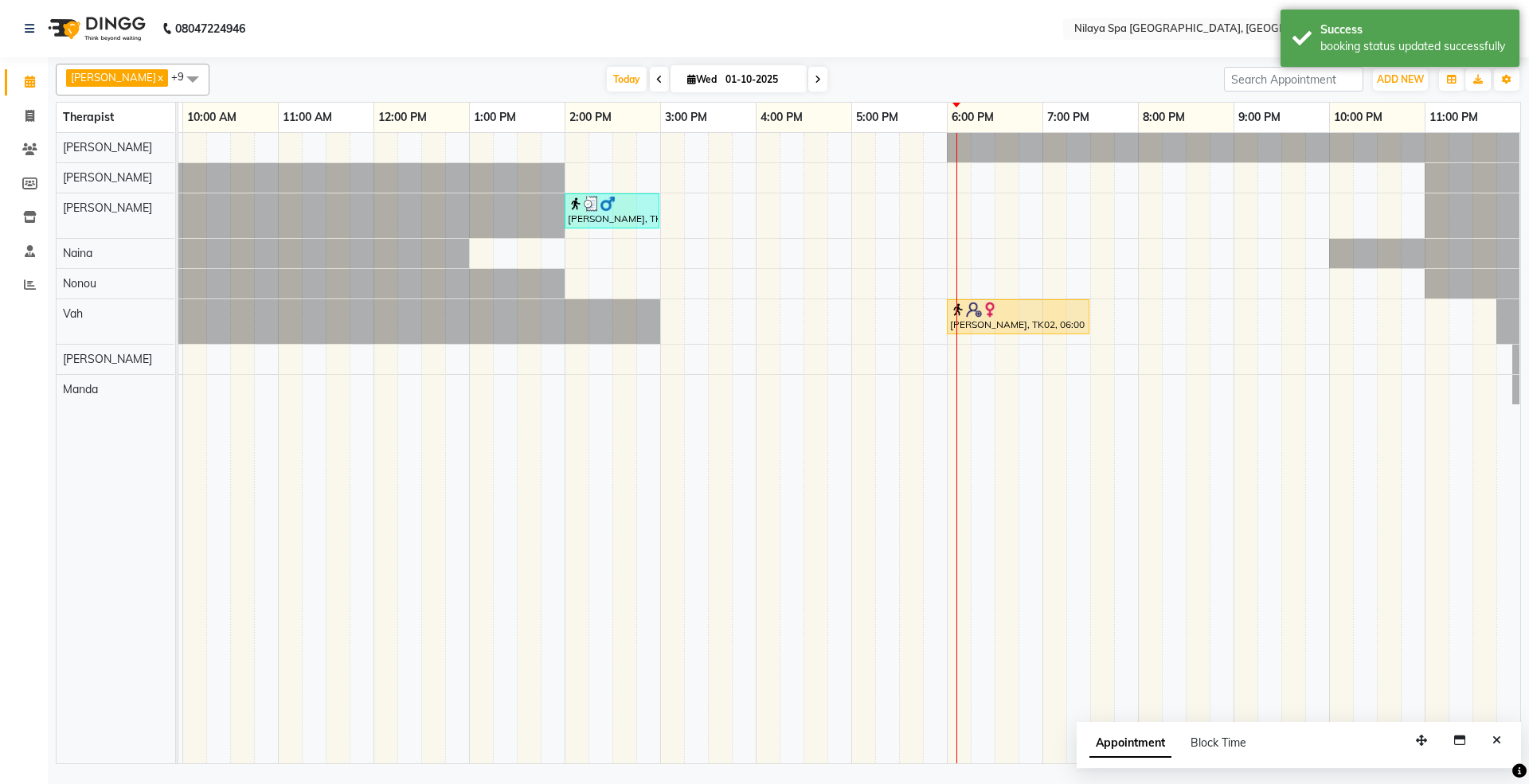
click at [737, 374] on div "[PERSON_NAME], TK01, 02:00 PM-03:00 PM, Deep Tissue Repair Therapy 60 Min([DEMO…" at bounding box center [708, 449] width 1625 height 631
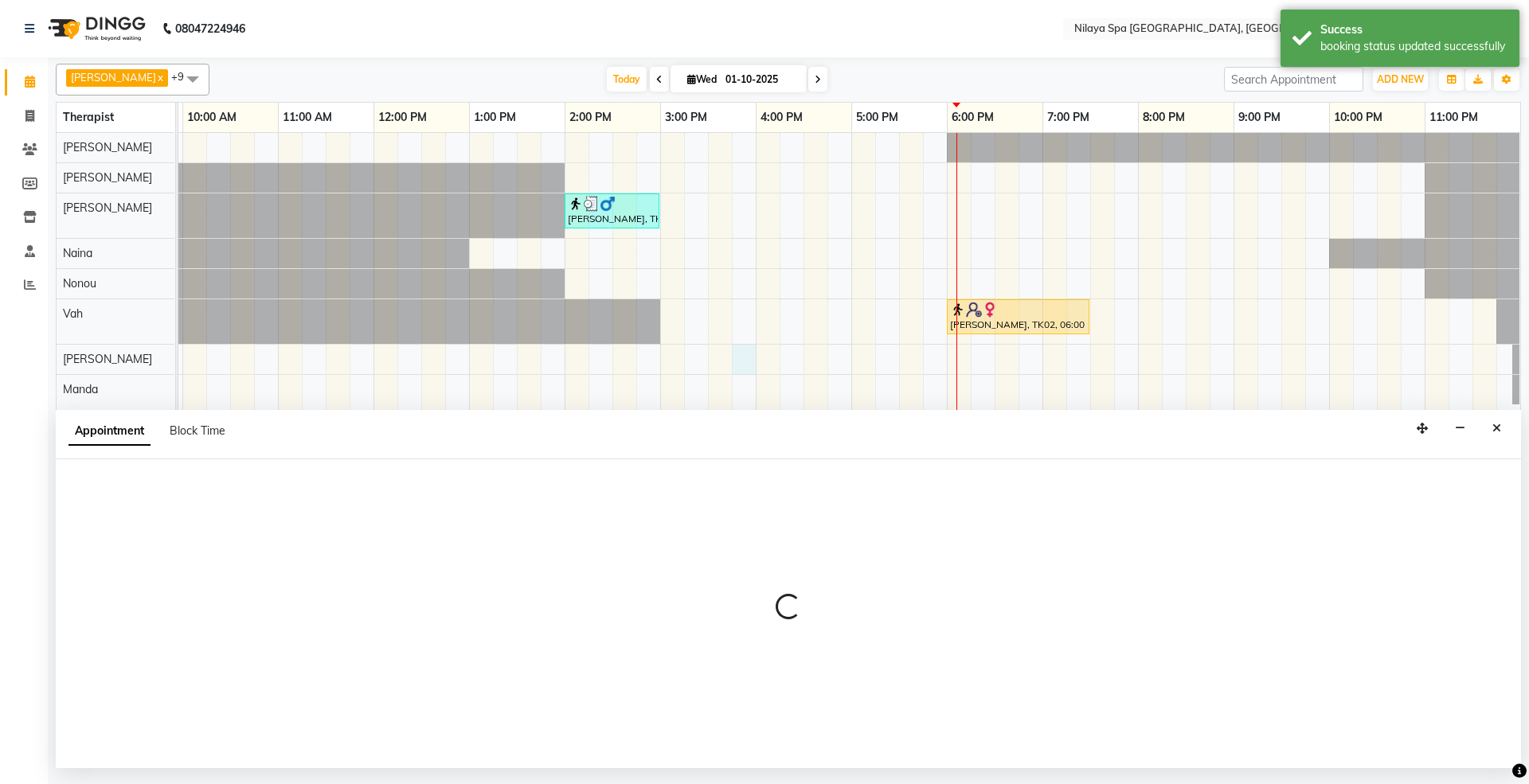
select select "92907"
select select "945"
select select "tentative"
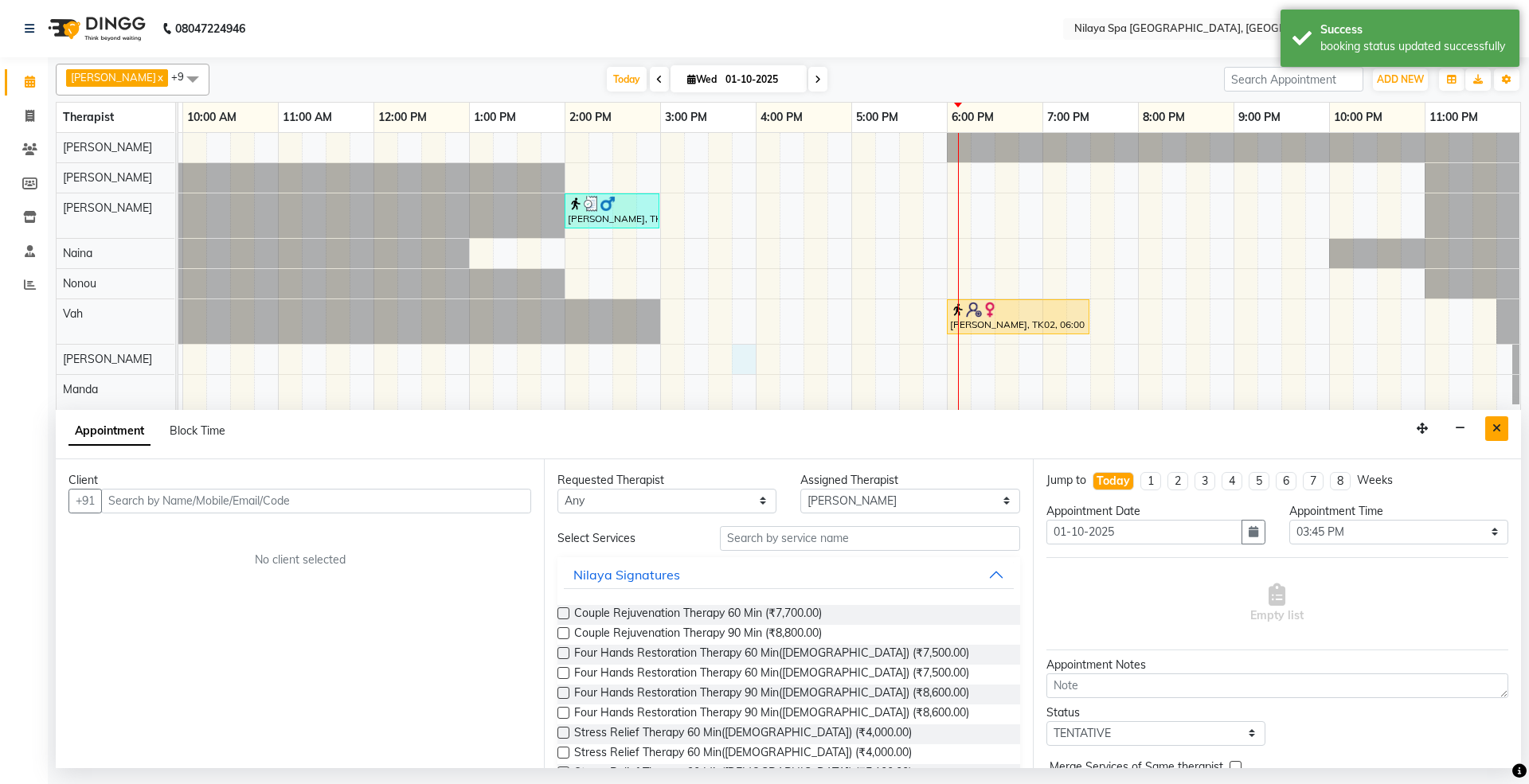
click at [1495, 428] on icon "Close" at bounding box center [1496, 428] width 8 height 11
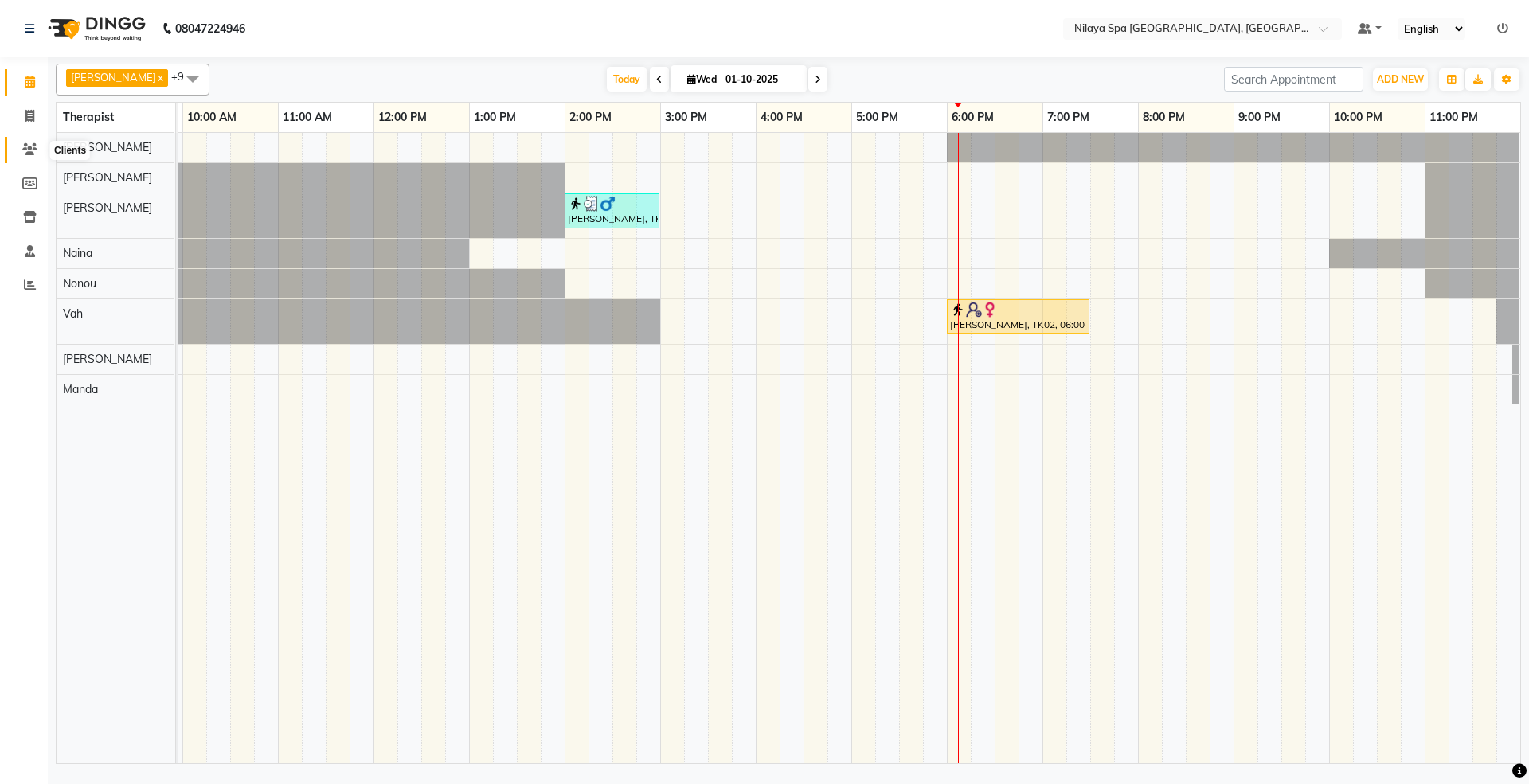
click at [23, 149] on icon at bounding box center [30, 149] width 15 height 12
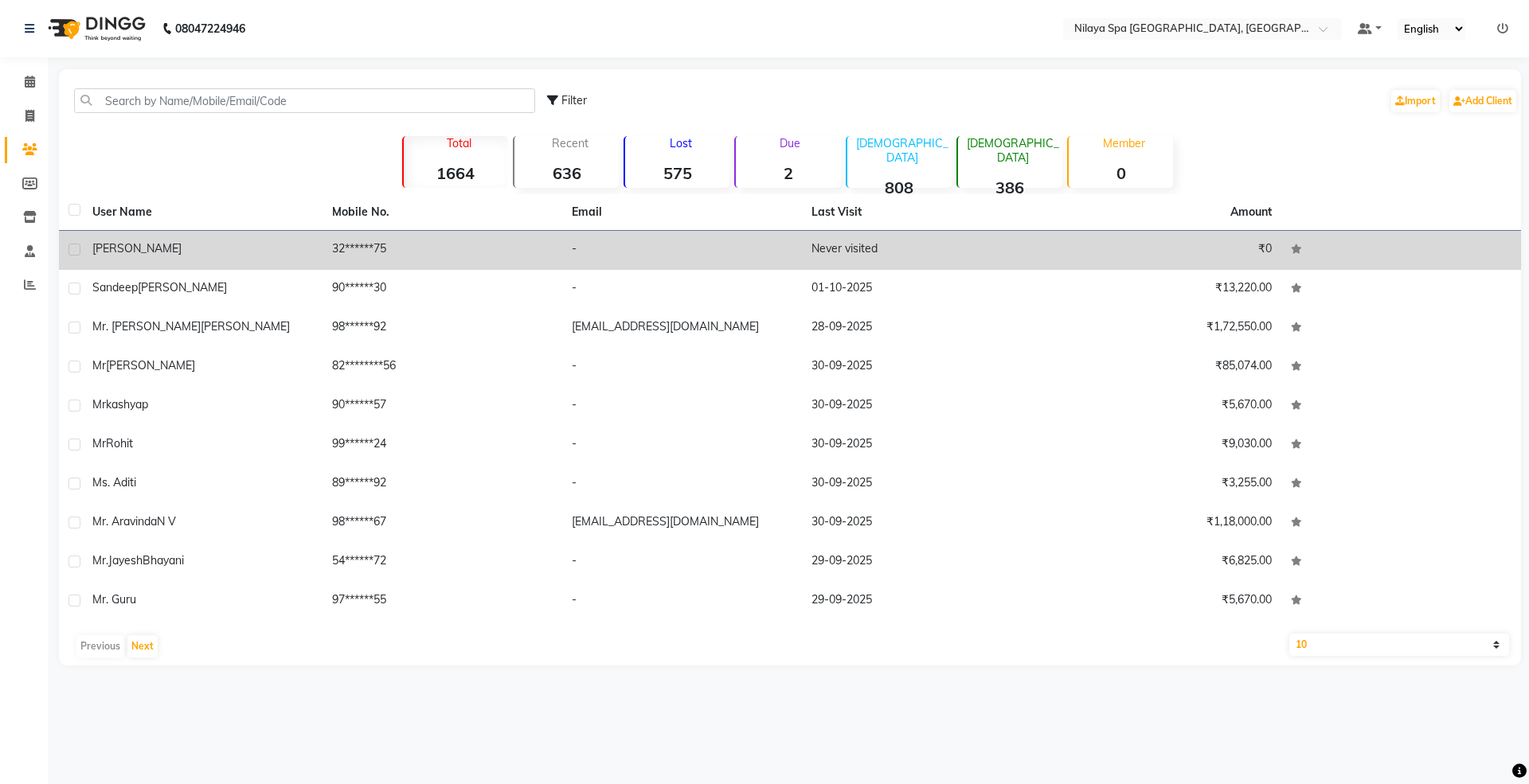
click at [175, 257] on div "[PERSON_NAME]" at bounding box center [202, 249] width 221 height 17
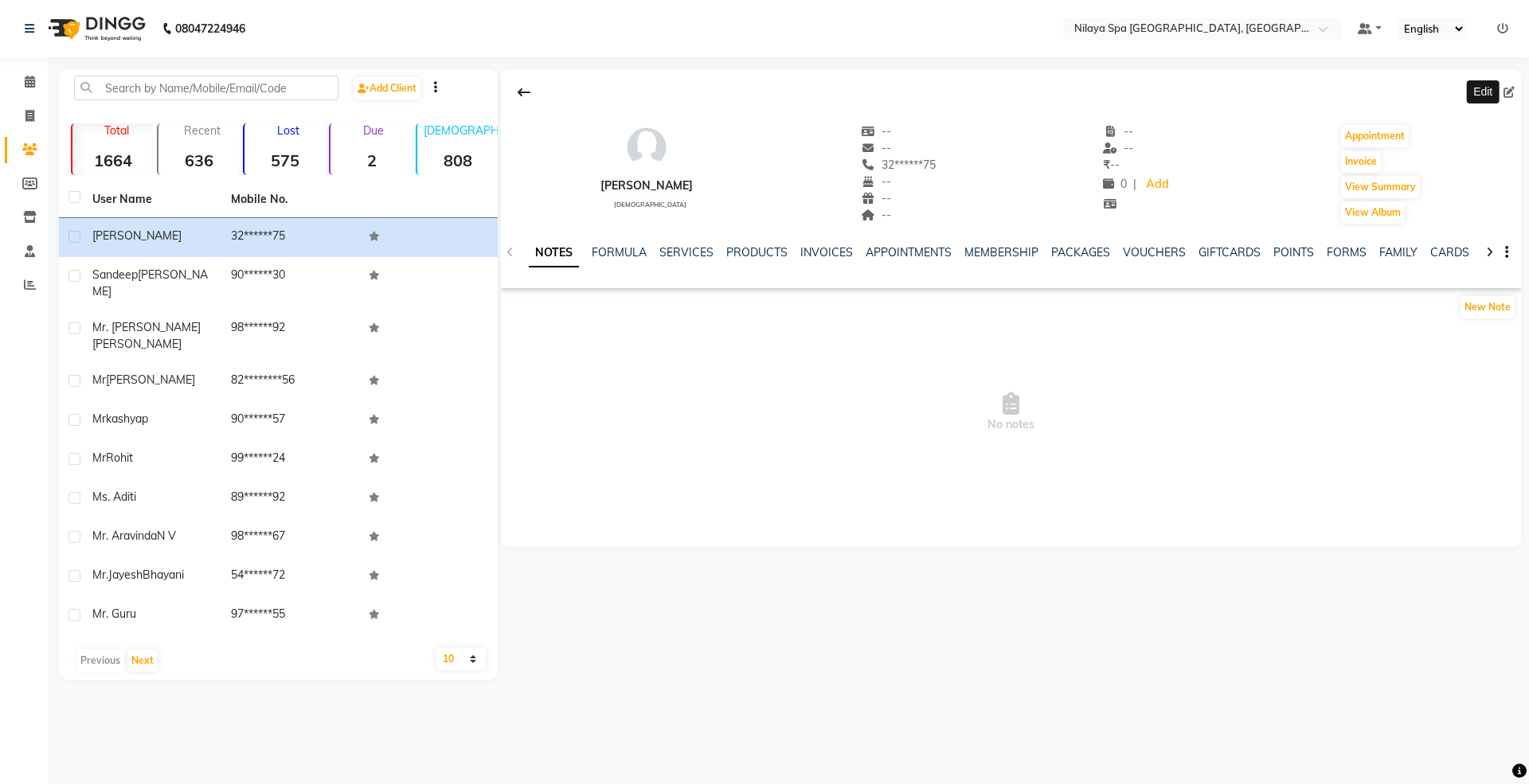
click at [1511, 90] on icon at bounding box center [1508, 91] width 11 height 11
select select "[DEMOGRAPHIC_DATA]"
select select "53567"
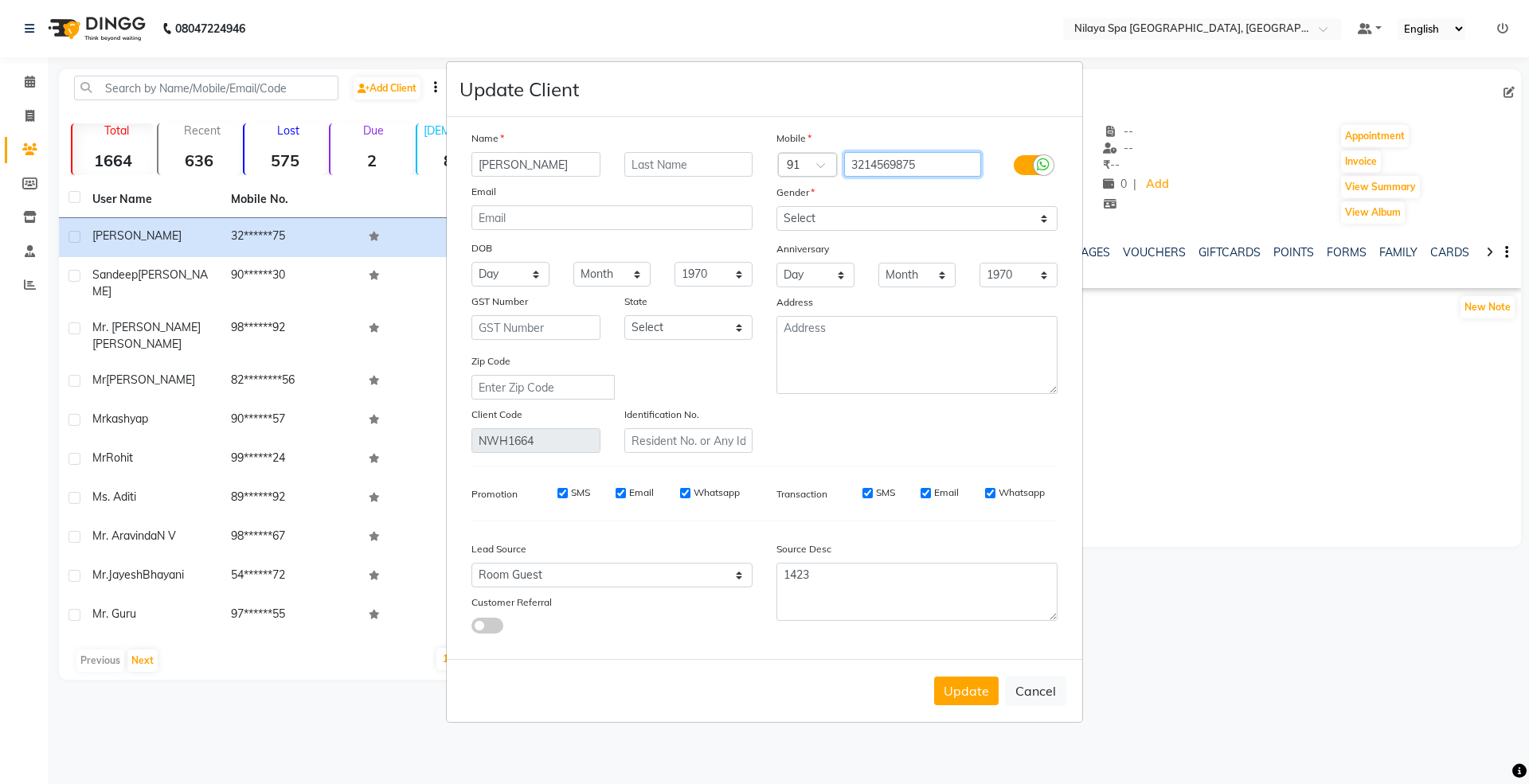
click at [928, 167] on input "3214569875" at bounding box center [913, 164] width 138 height 24
type input "8861879097"
click at [817, 165] on span at bounding box center [826, 170] width 20 height 17
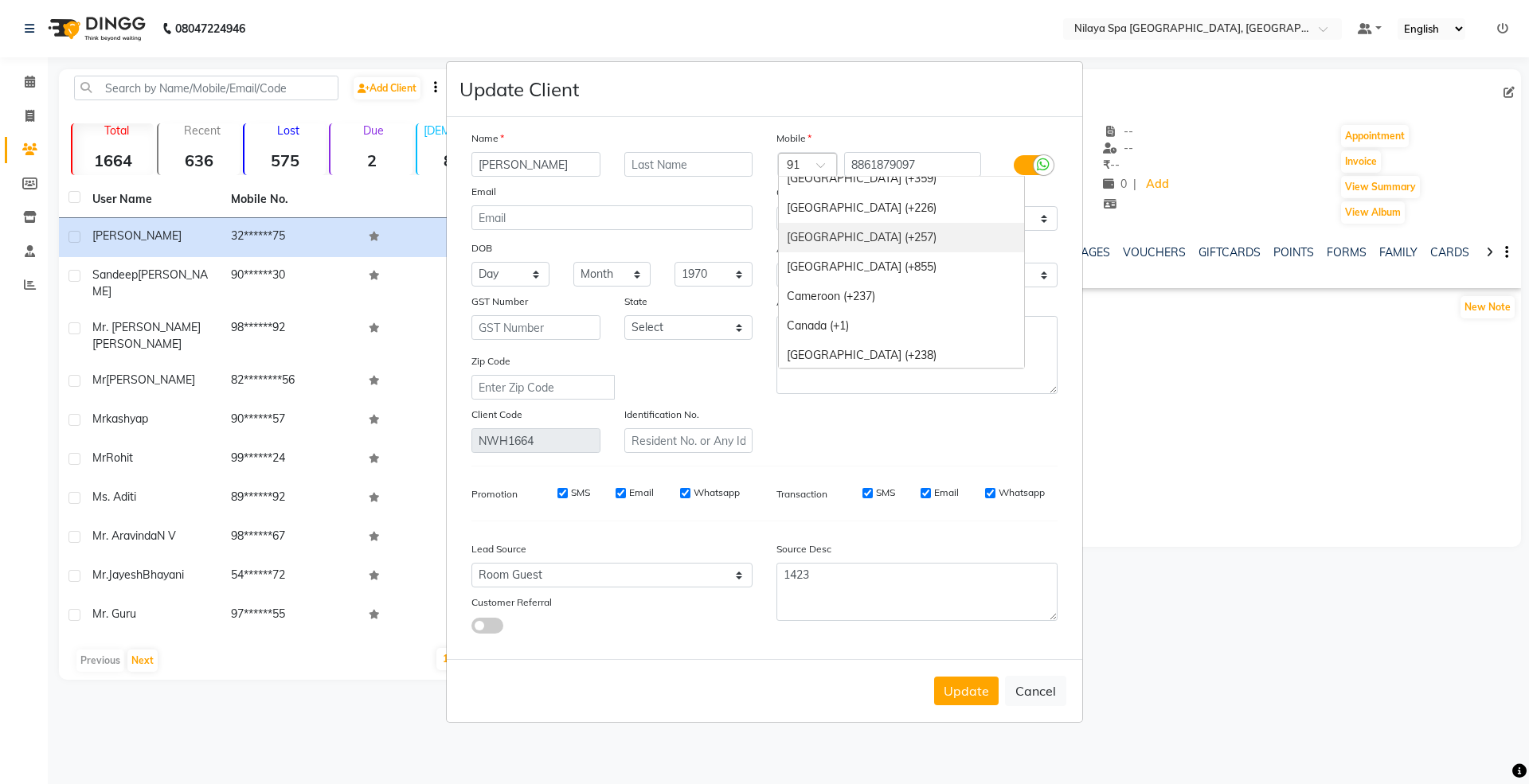
scroll to position [1061, 0]
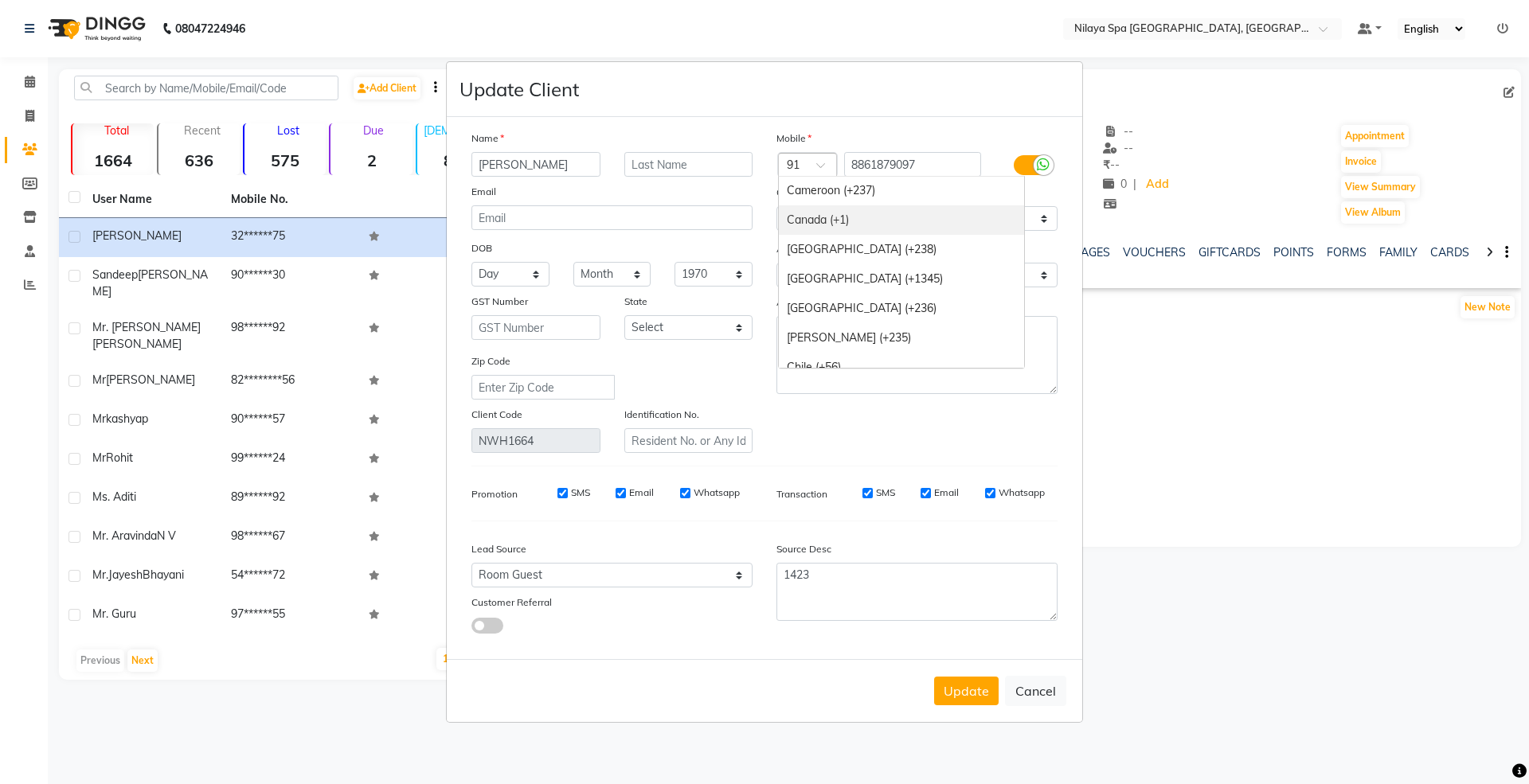
click at [876, 218] on div "Canada (+1)" at bounding box center [901, 220] width 245 height 29
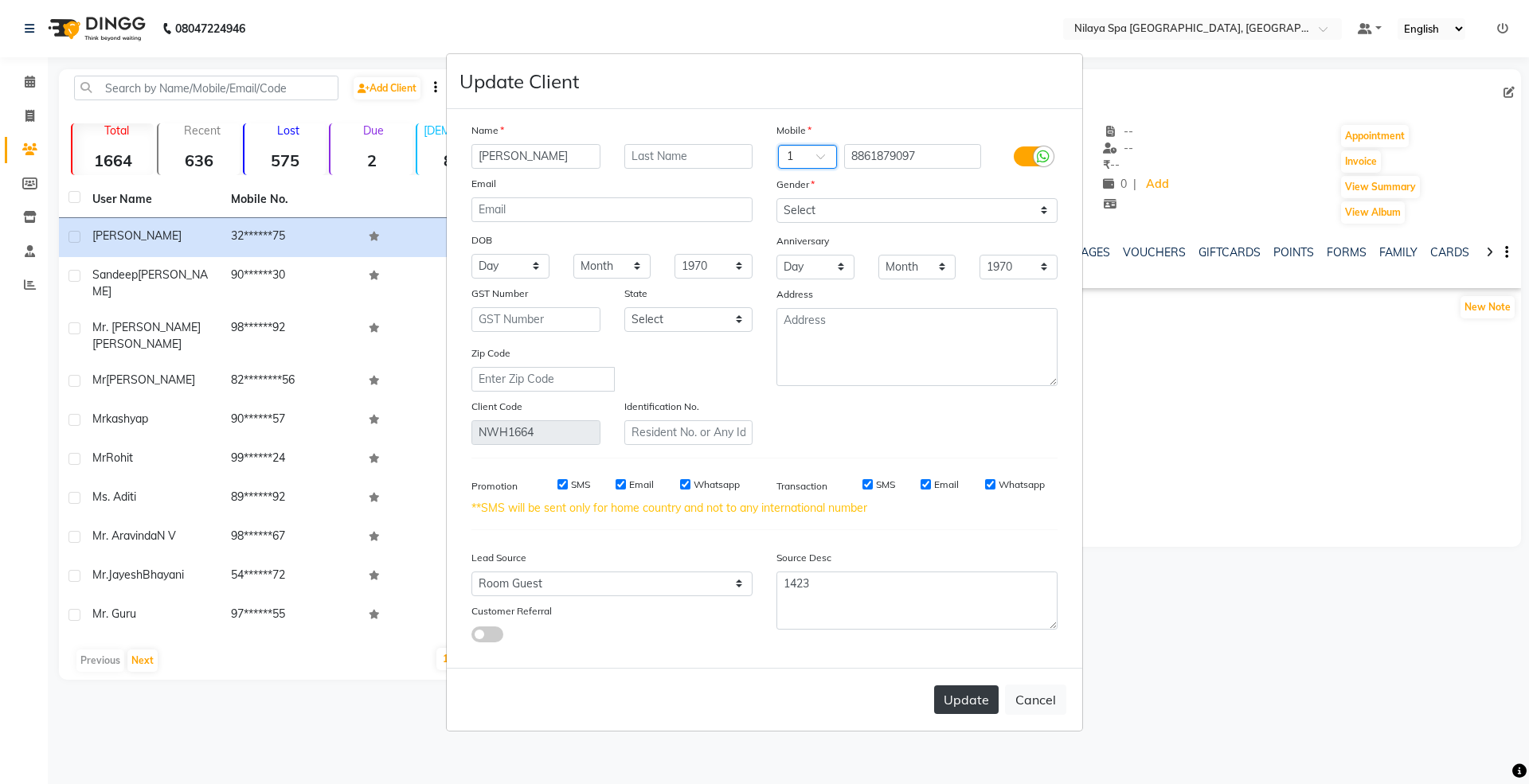
click at [969, 698] on button "Update" at bounding box center [966, 699] width 65 height 29
select select
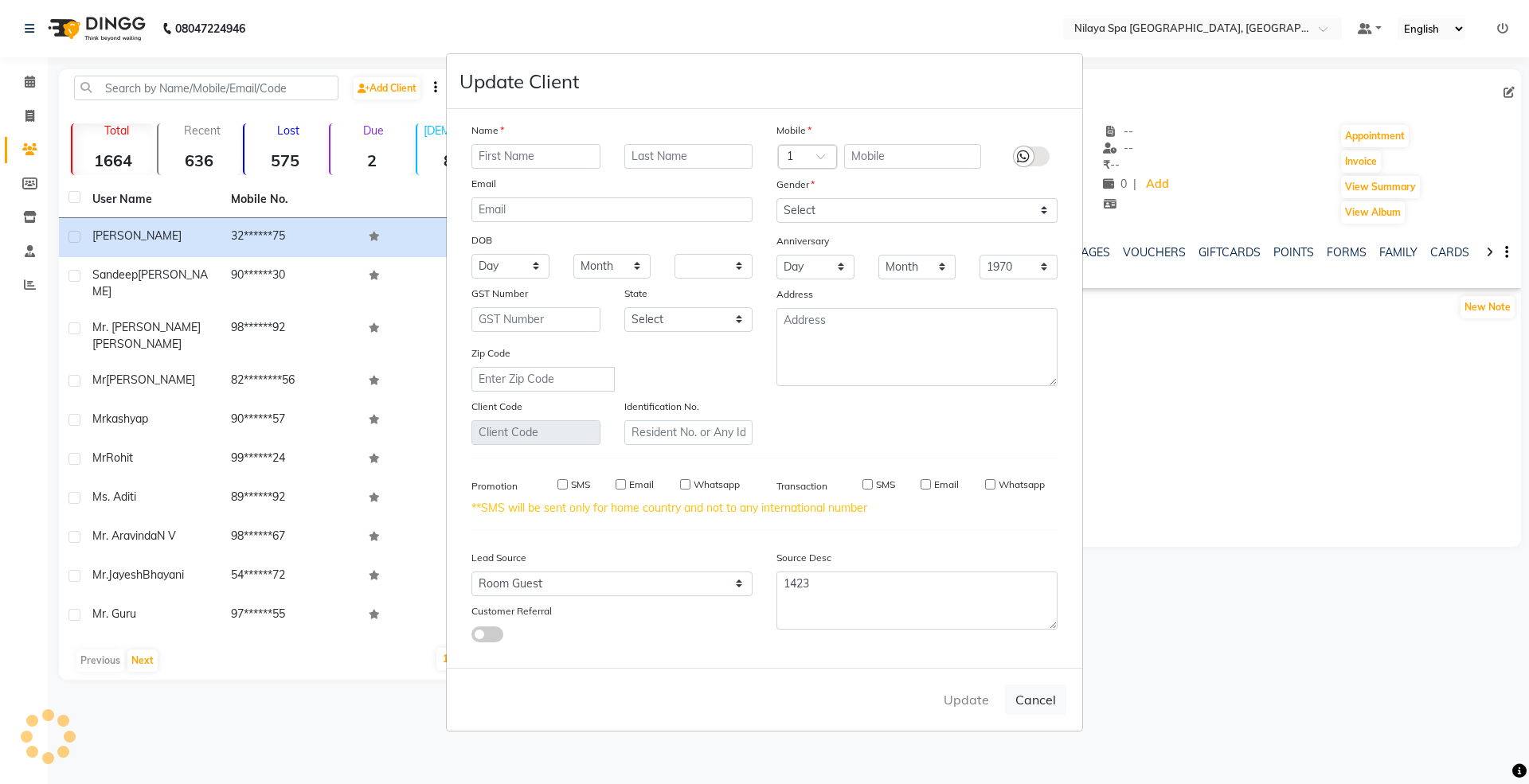
select select
checkbox input "false"
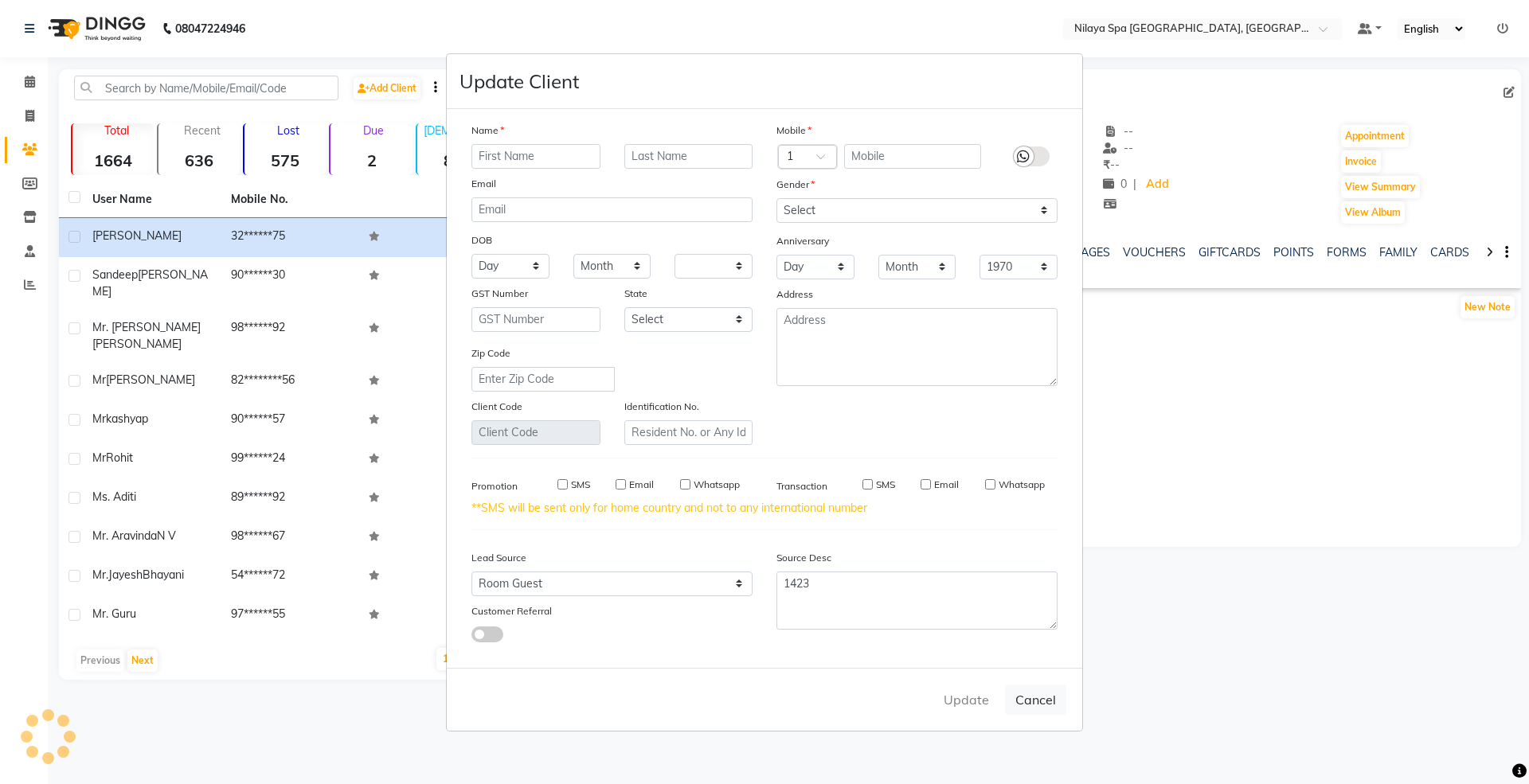
checkbox input "false"
